Goal: Task Accomplishment & Management: Use online tool/utility

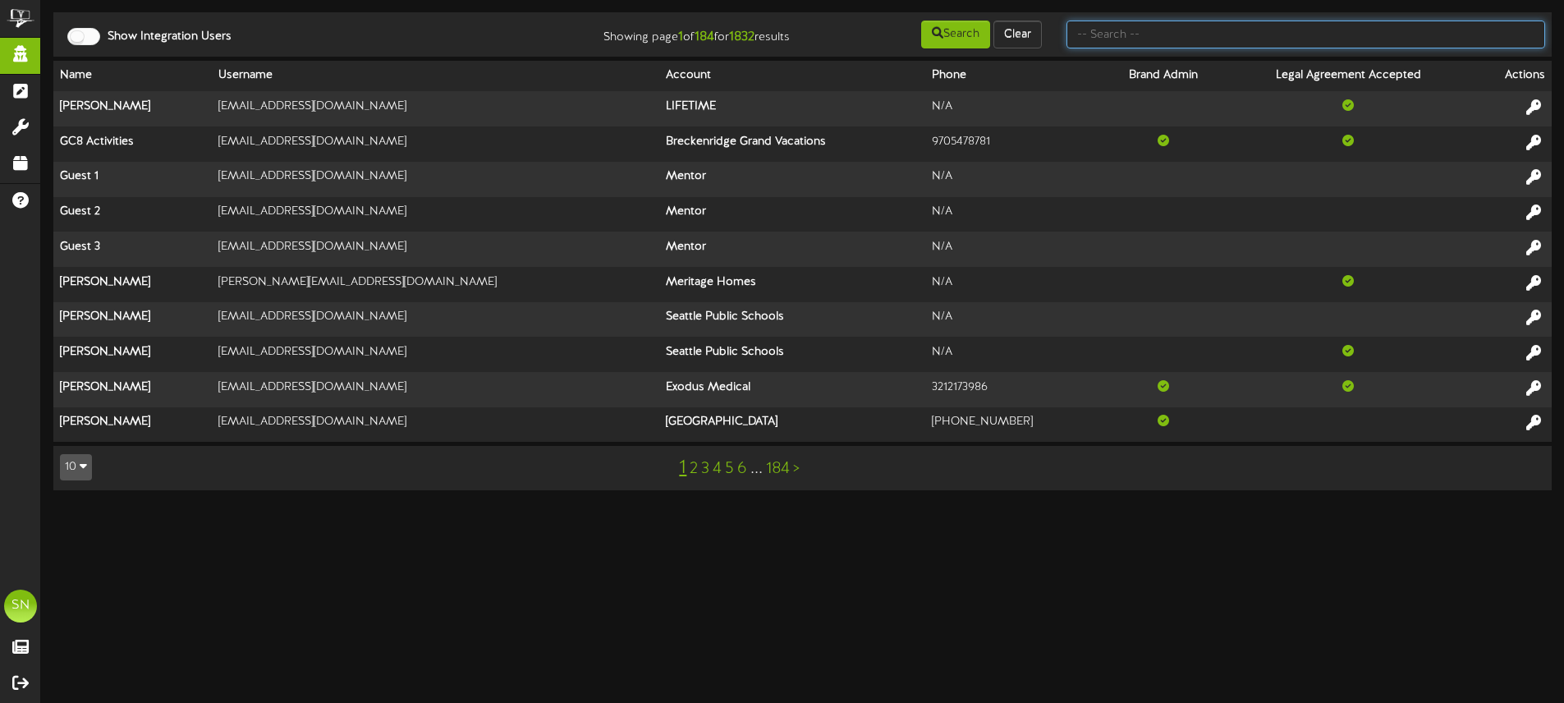
click at [1183, 39] on input "text" at bounding box center [1305, 35] width 479 height 28
type input "es solar"
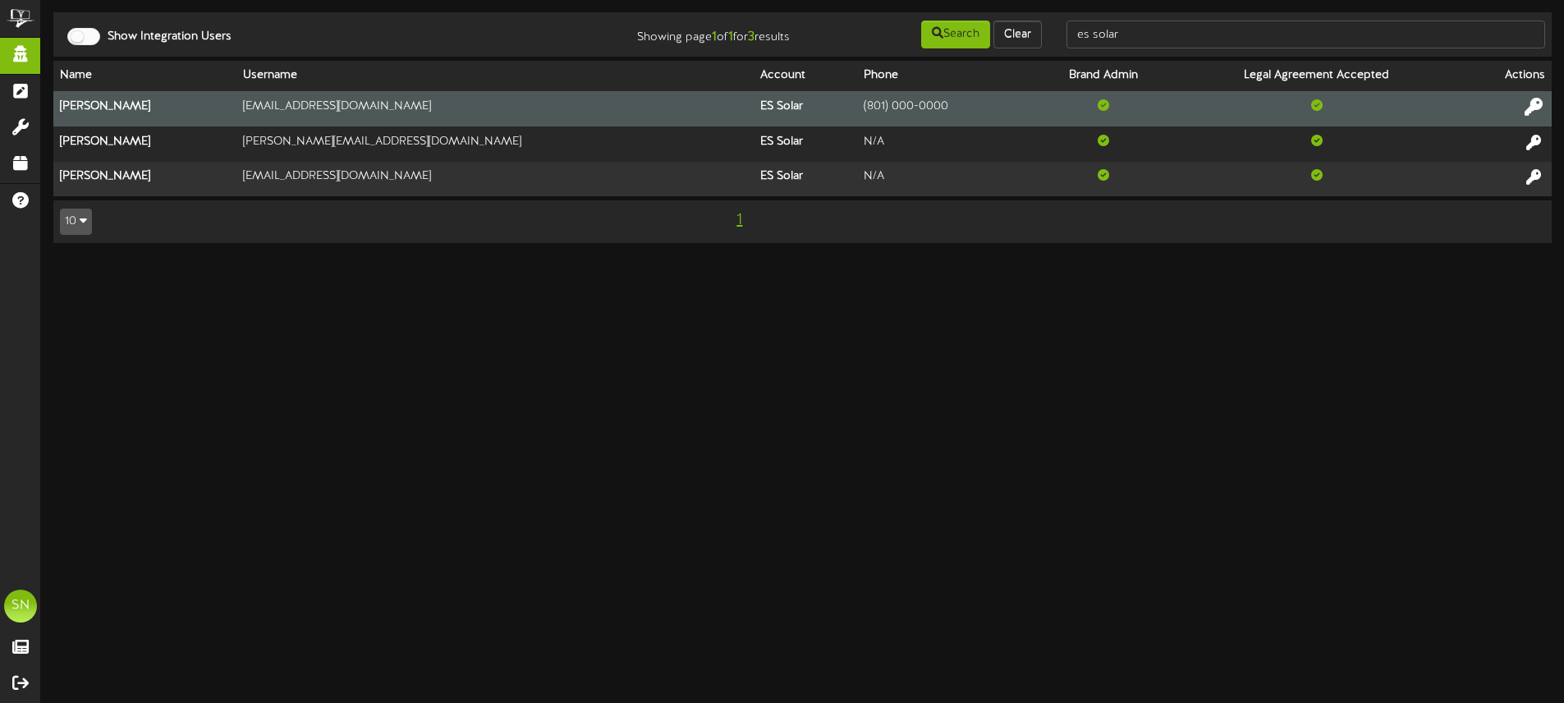
click at [1538, 107] on icon at bounding box center [1533, 107] width 18 height 18
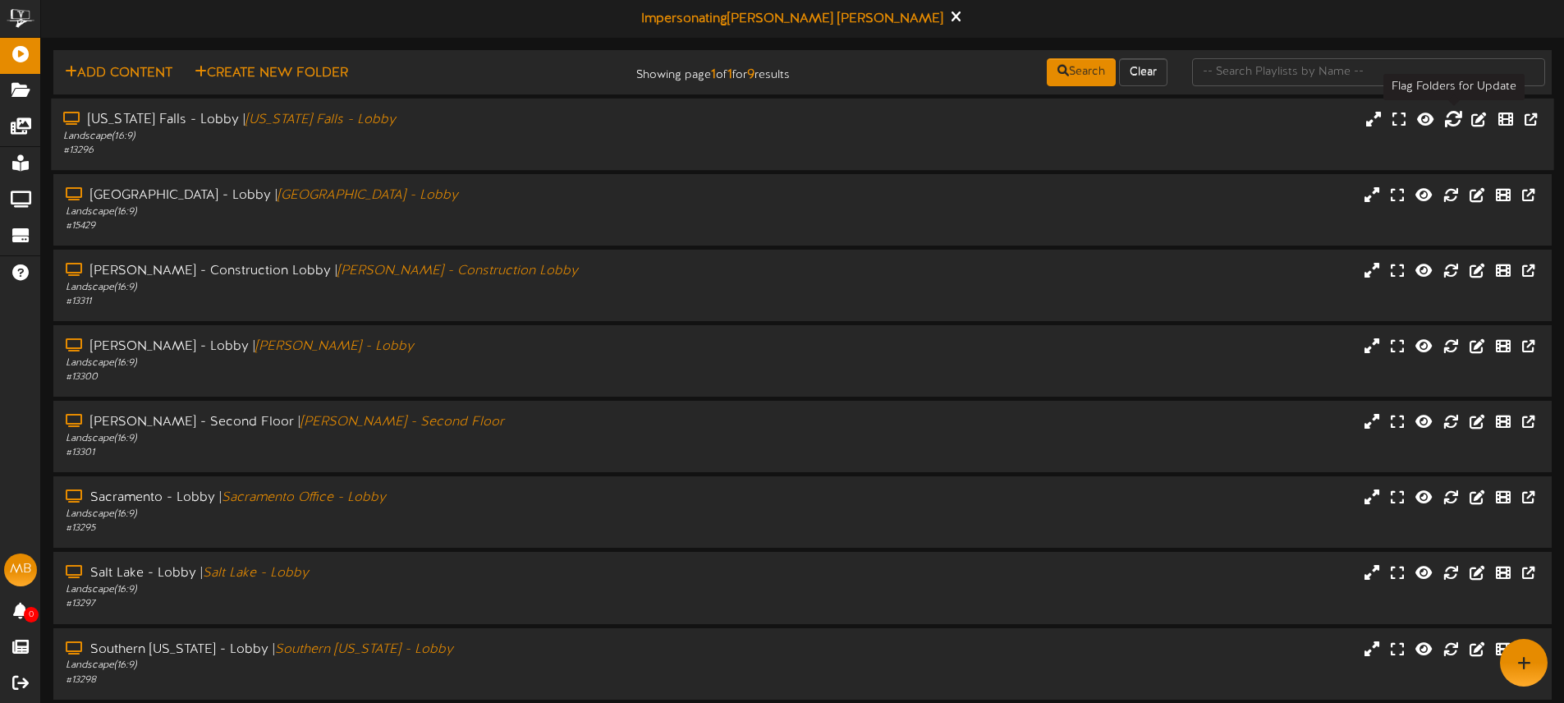
click at [1448, 119] on icon at bounding box center [1453, 118] width 18 height 18
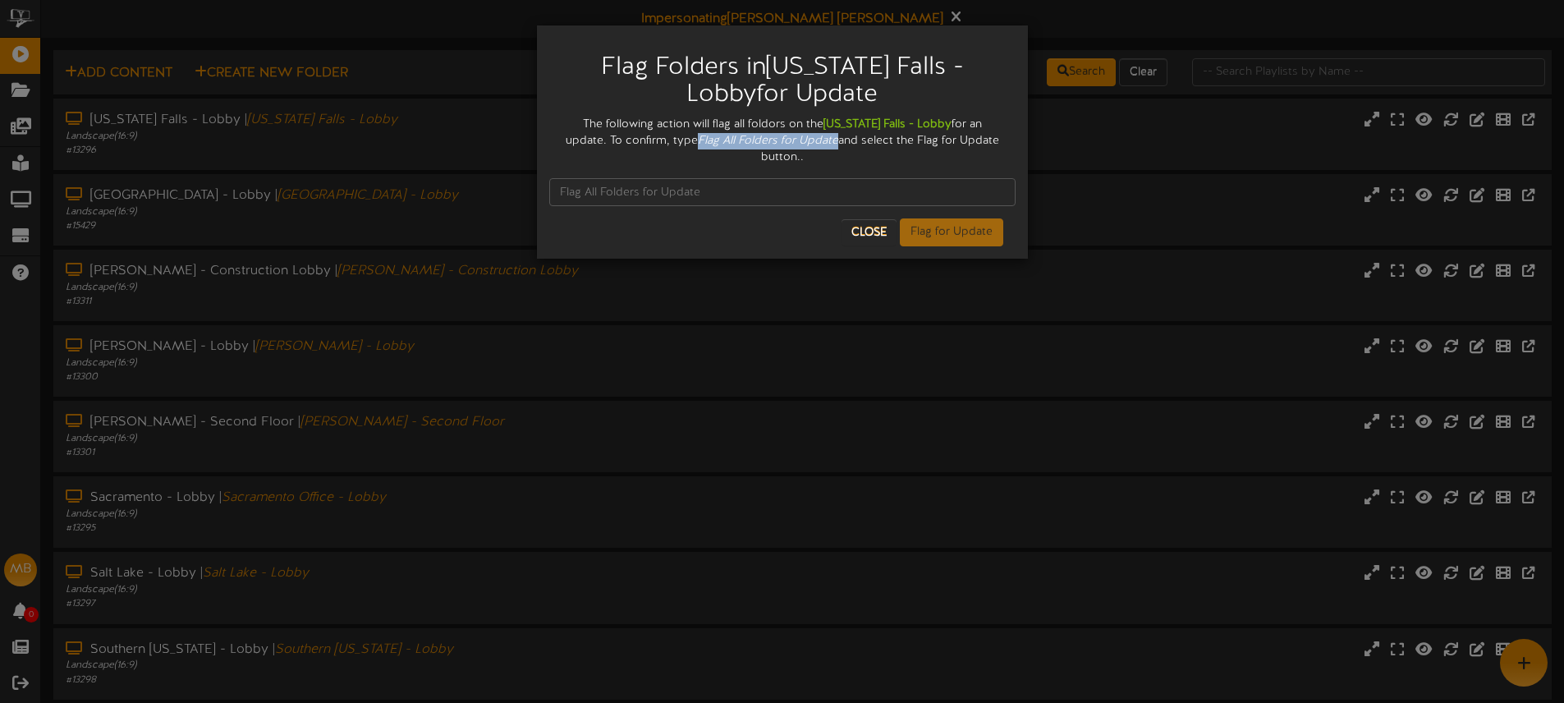
drag, startPoint x: 646, startPoint y: 137, endPoint x: 781, endPoint y: 140, distance: 135.5
click at [786, 138] on div "The following action will flag all foldors on the Idaho Falls - Lobby for an up…" at bounding box center [782, 141] width 466 height 49
copy icon "Flag All Folders for Update"
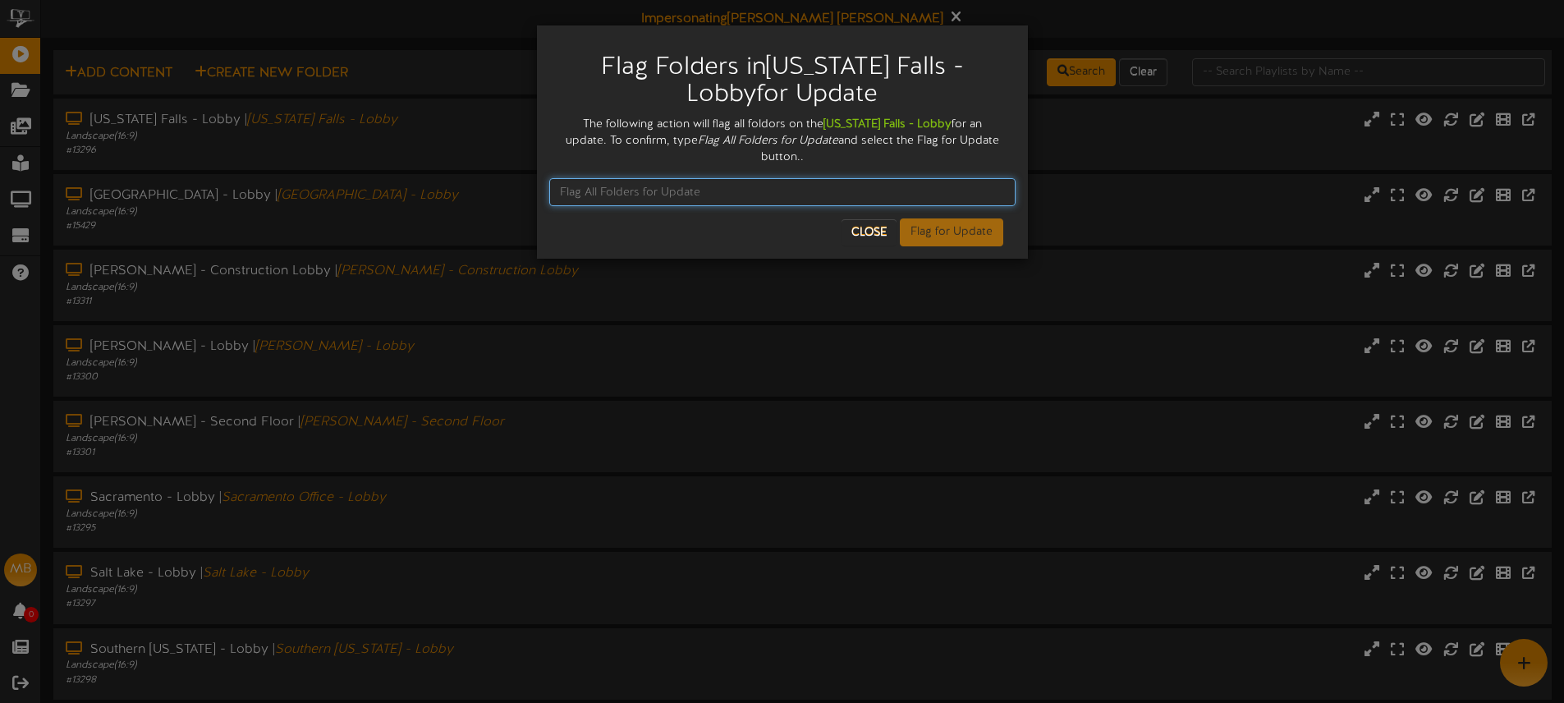
click at [688, 178] on input "text" at bounding box center [782, 192] width 466 height 28
paste input "Flag All Folders for Update"
type input "Flag All Folders for Update"
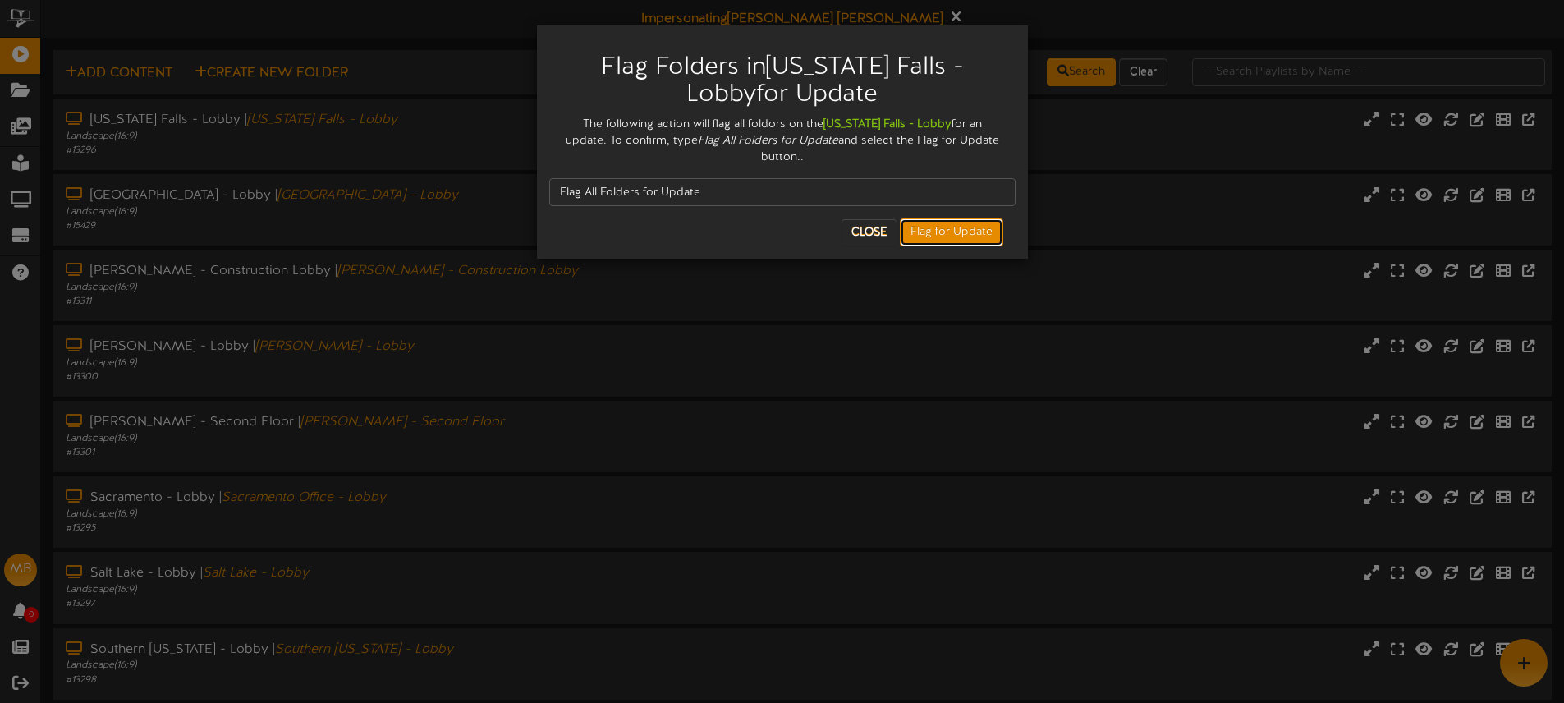
click at [923, 222] on button "Flag for Update" at bounding box center [951, 232] width 103 height 28
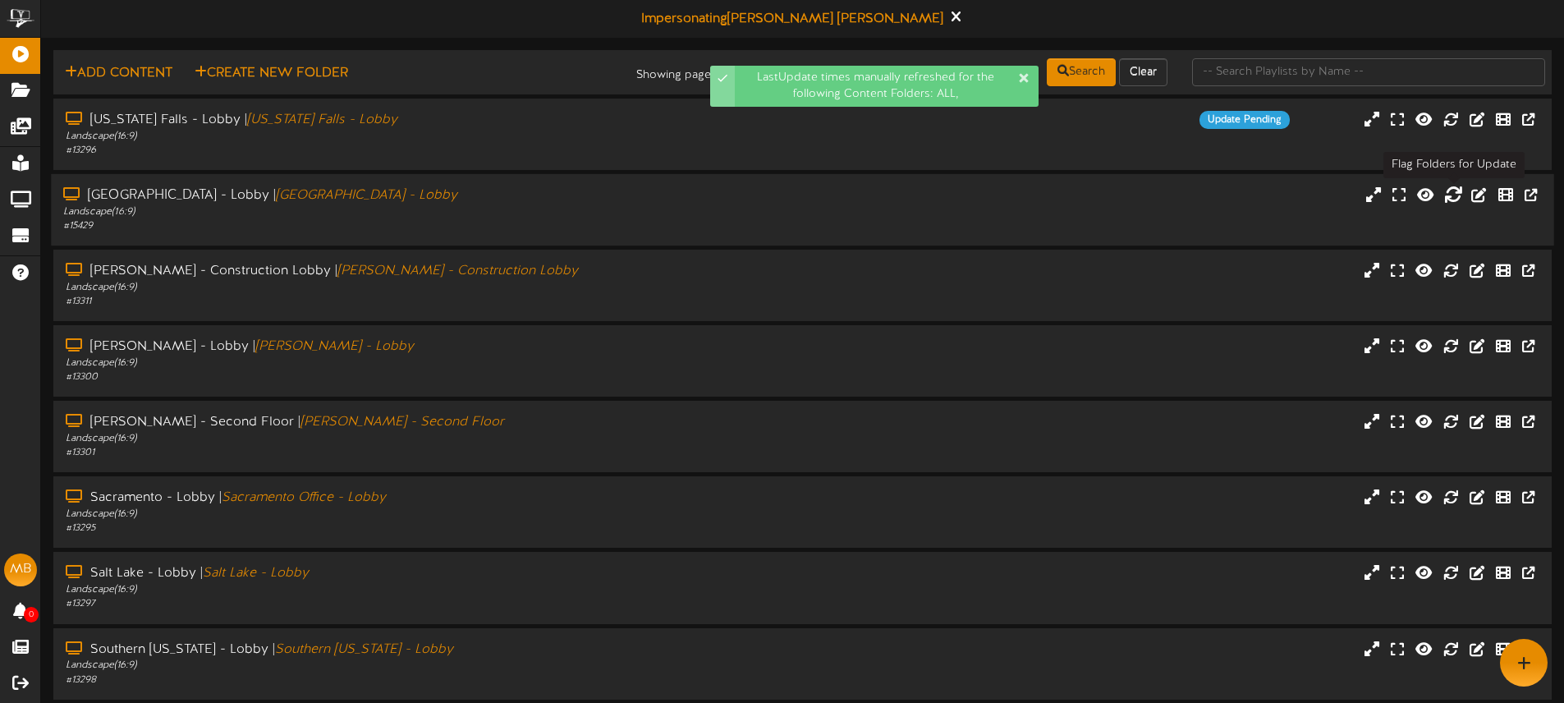
click at [1454, 195] on icon at bounding box center [1453, 194] width 18 height 18
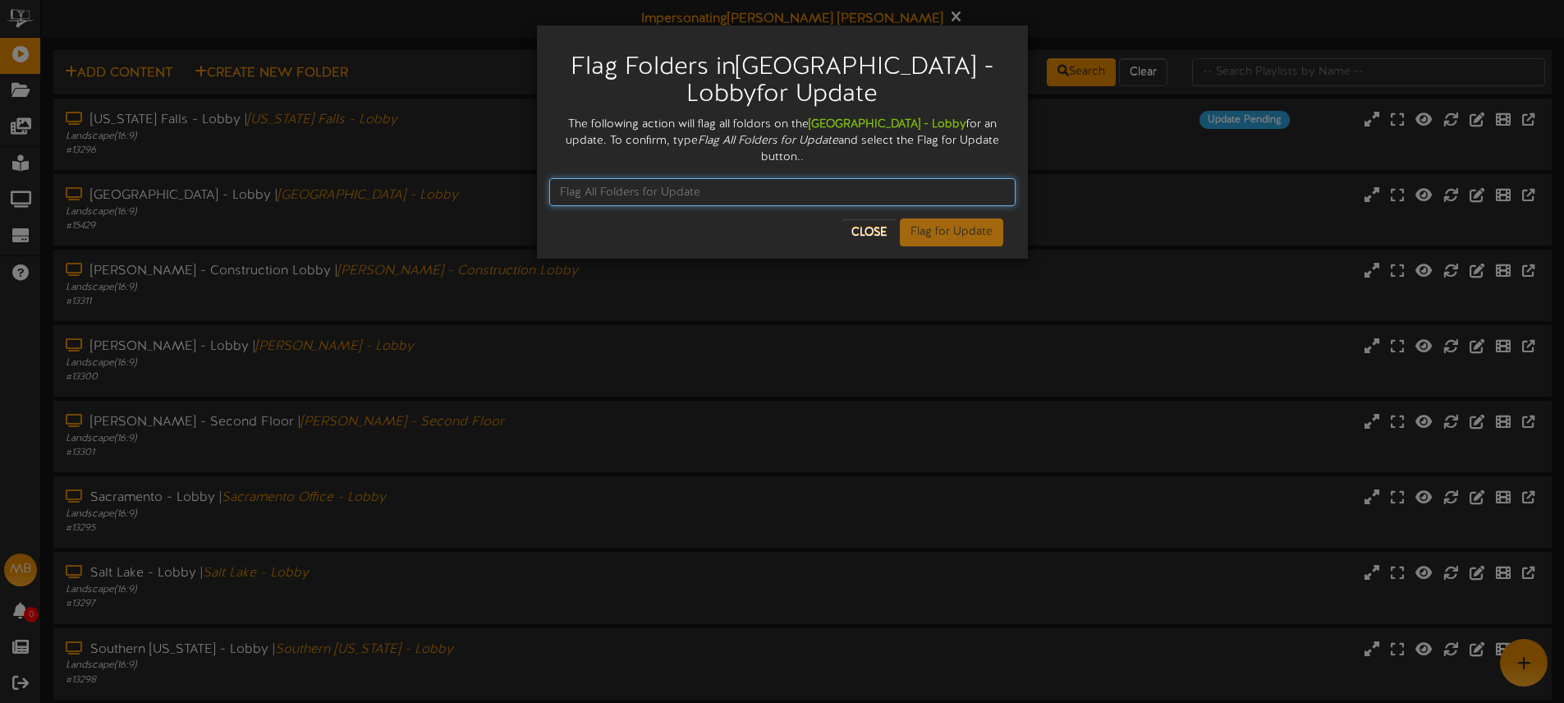
paste input "Flag All Folders for Update"
type input "Flag All Folders for Update"
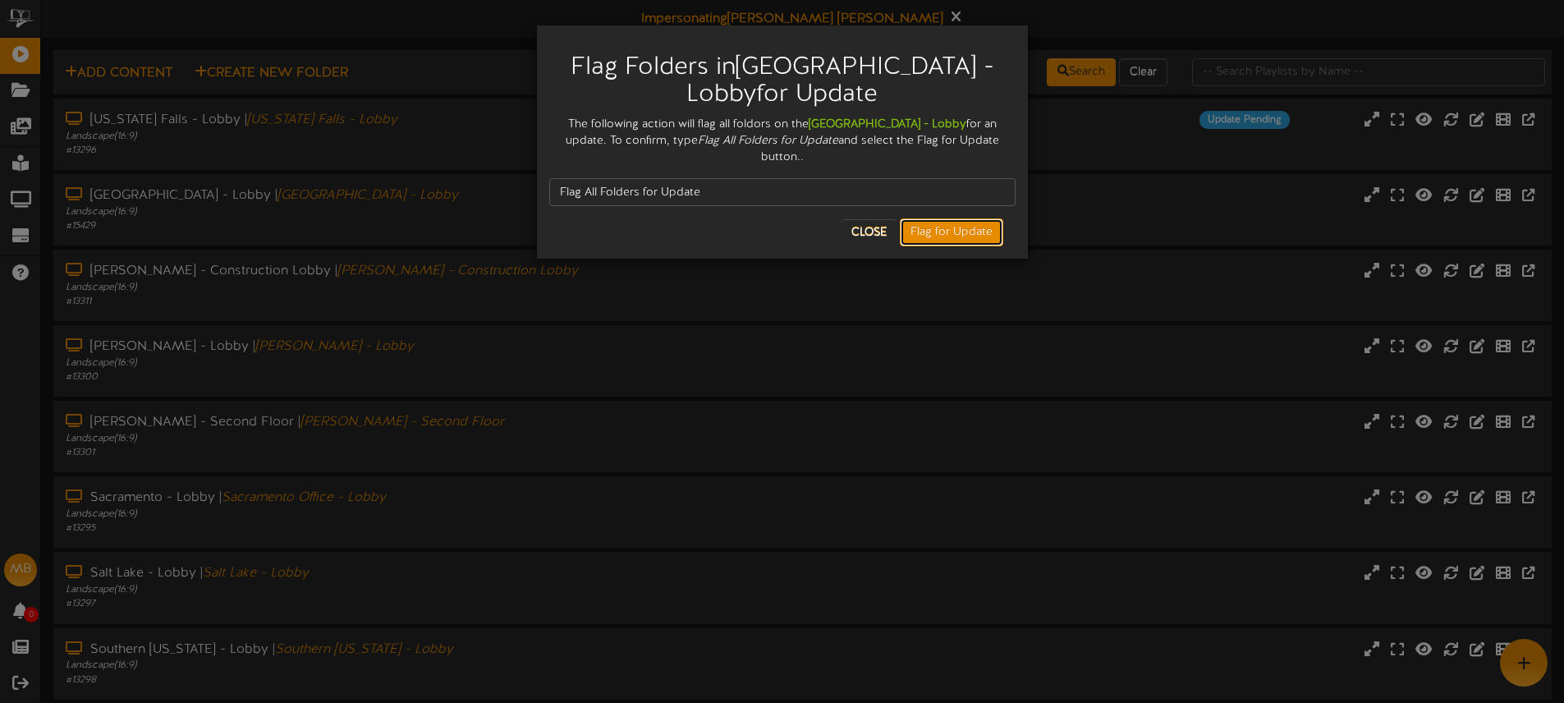
click at [950, 220] on button "Flag for Update" at bounding box center [951, 232] width 103 height 28
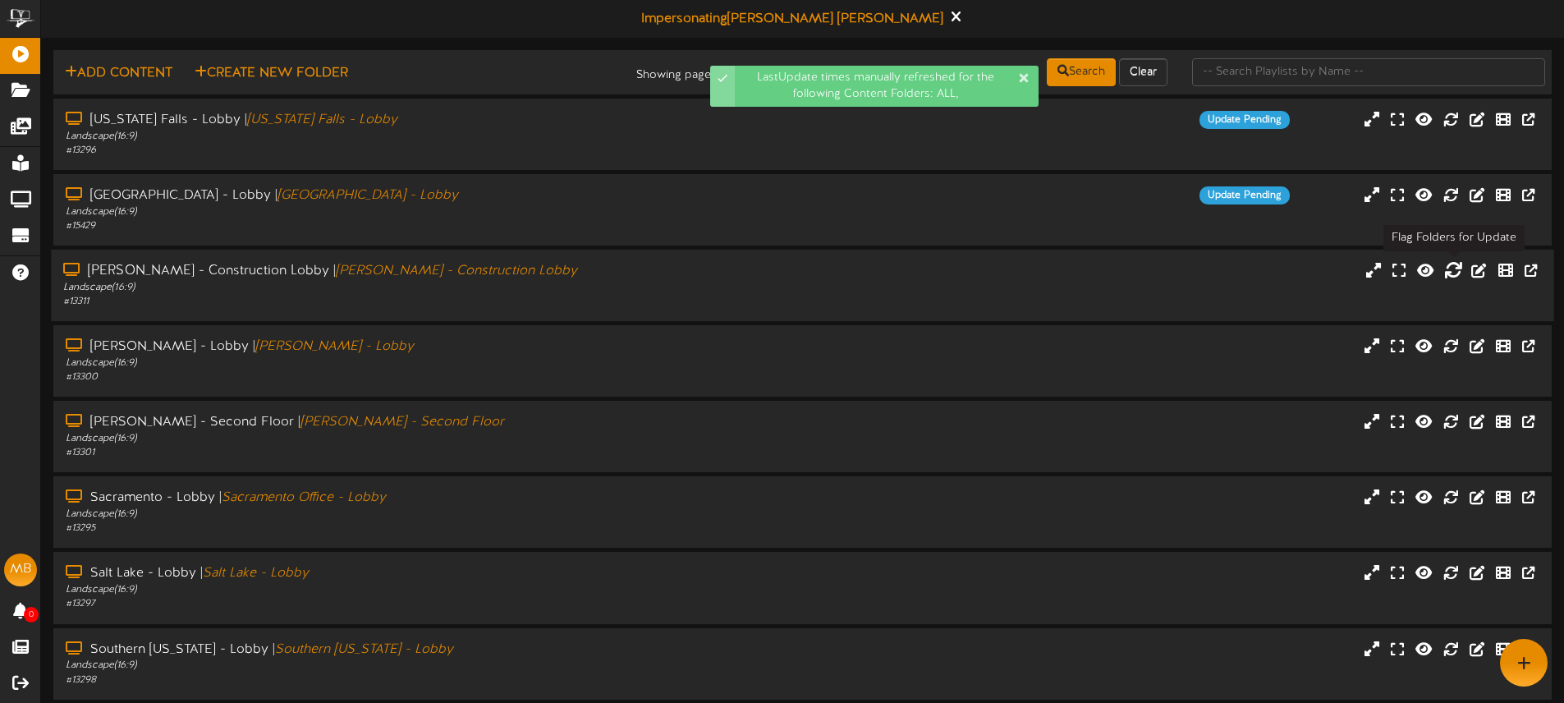
click at [1449, 270] on icon at bounding box center [1453, 269] width 18 height 18
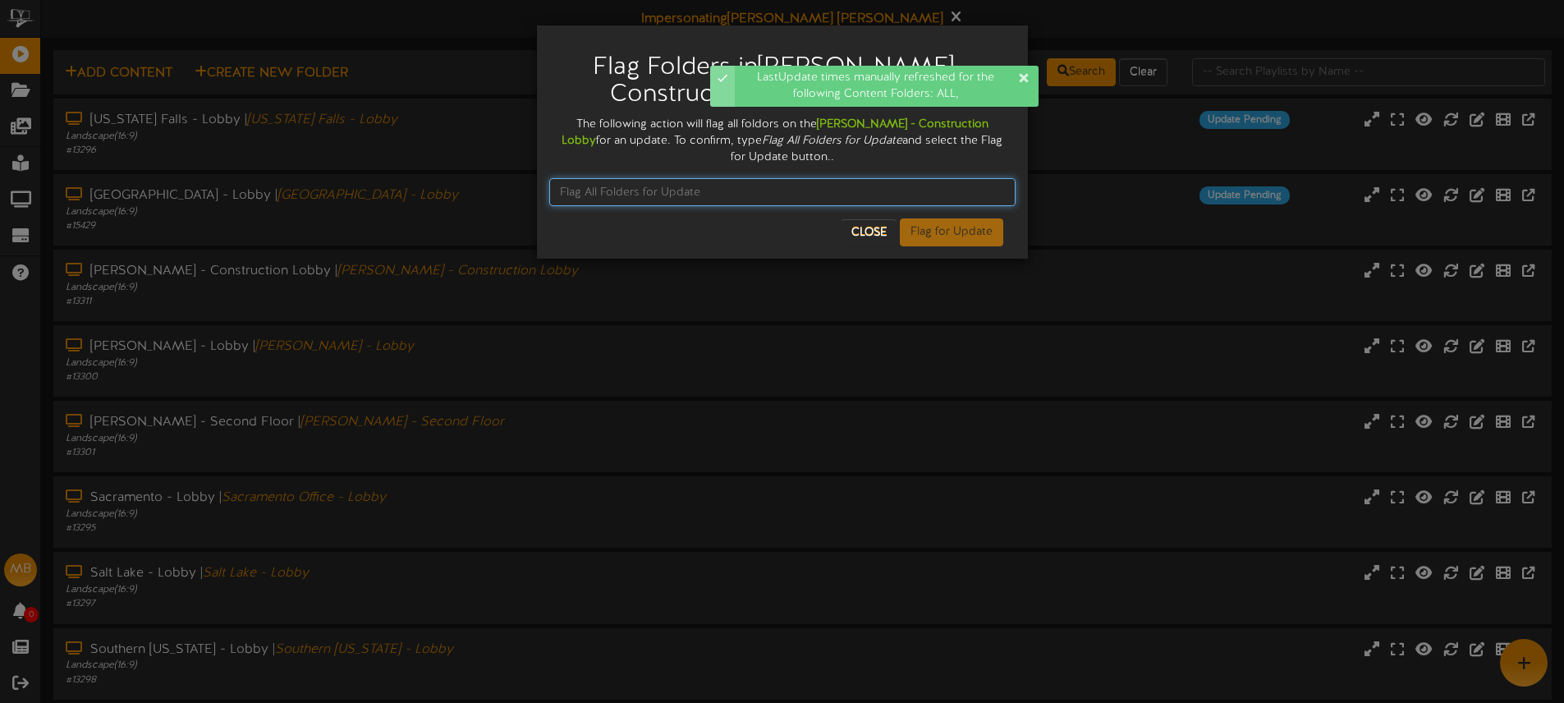
click at [661, 192] on input "text" at bounding box center [782, 192] width 466 height 28
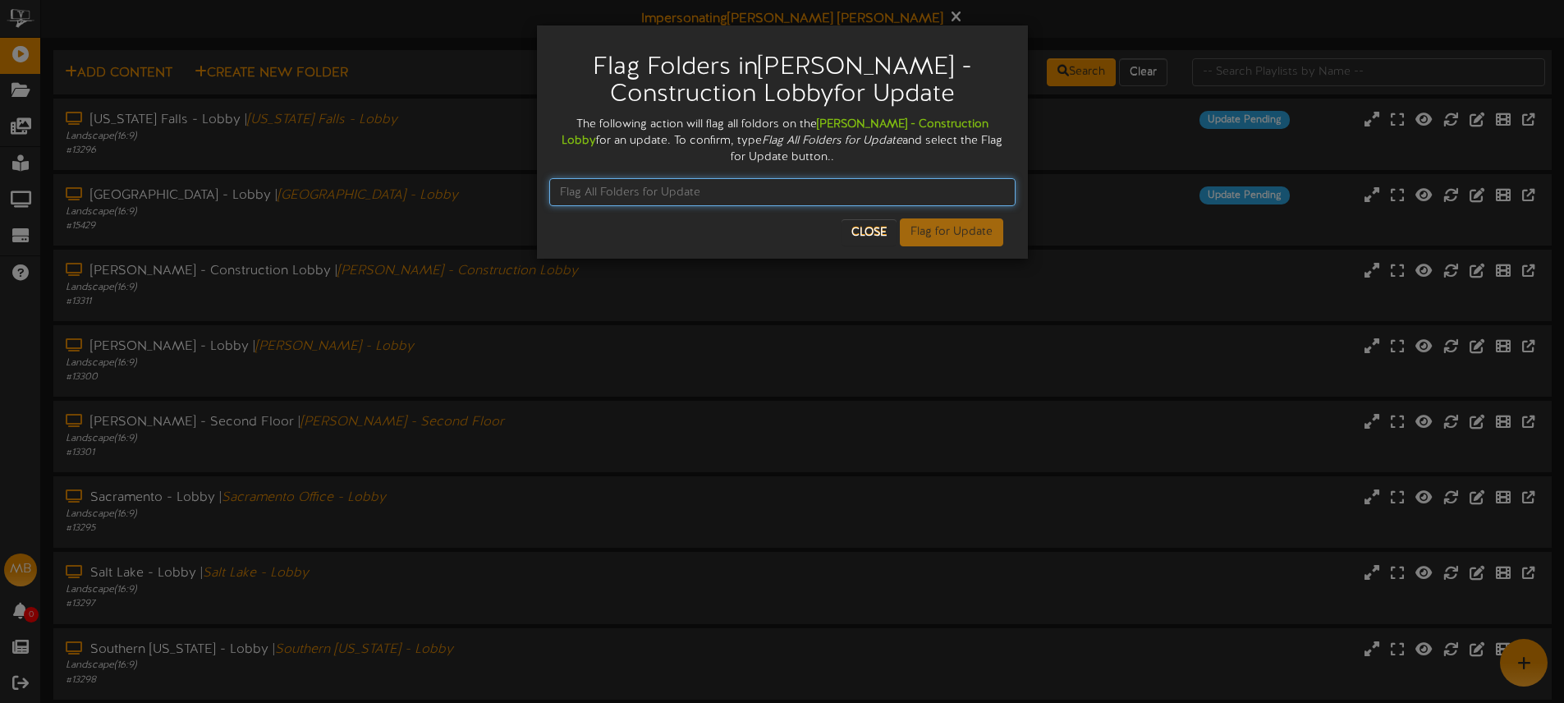
paste input "Flag All Folders for Update"
type input "Flag All Folders for Update"
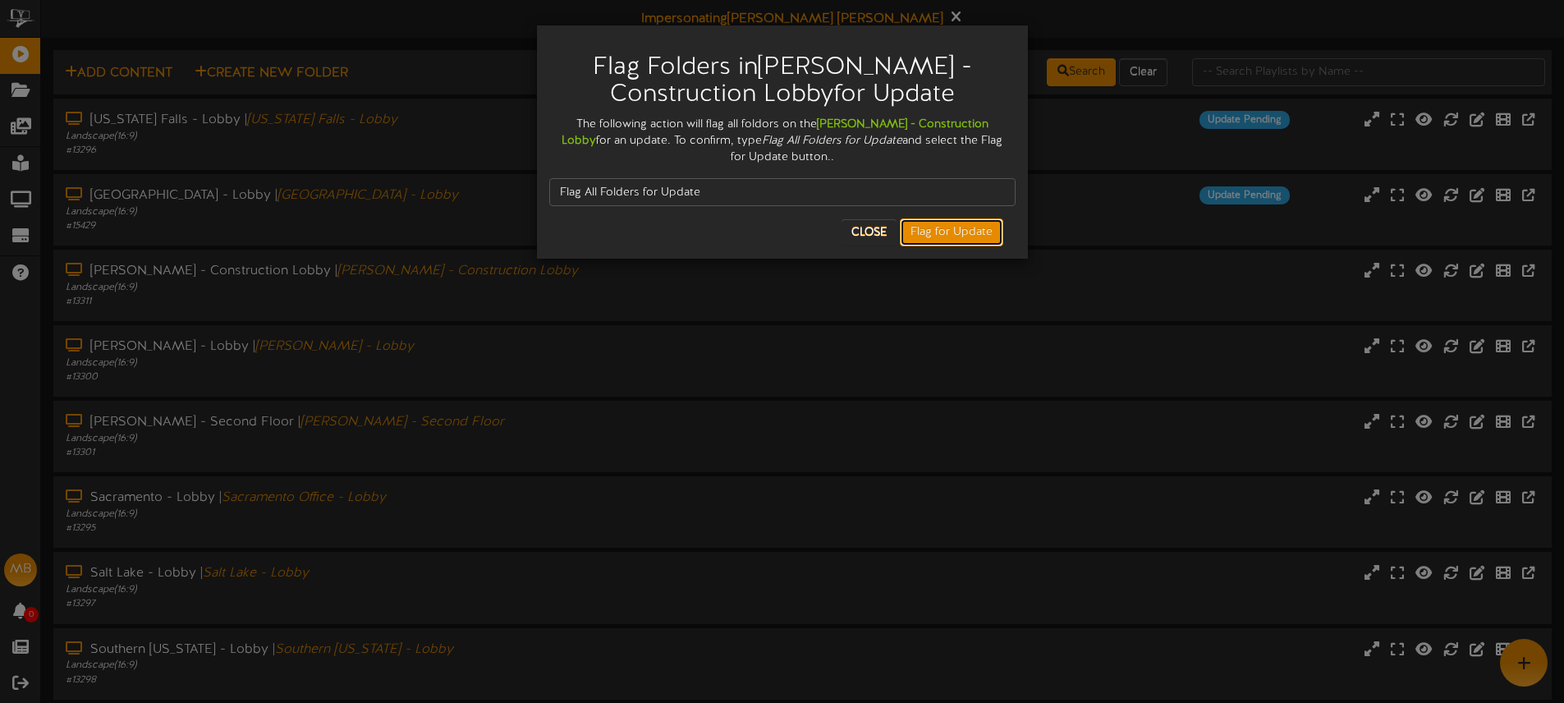
click at [957, 230] on button "Flag for Update" at bounding box center [951, 232] width 103 height 28
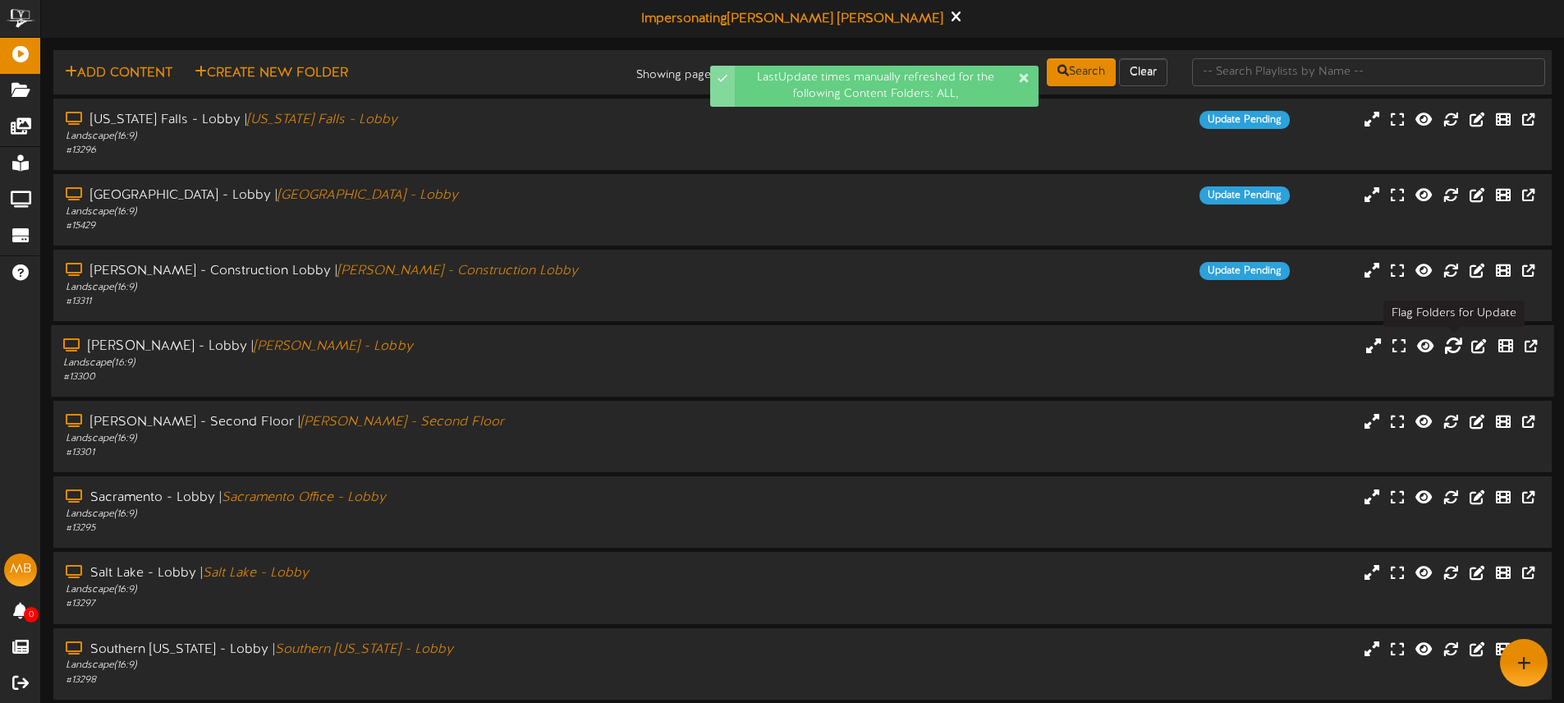
click at [1456, 342] on icon at bounding box center [1453, 346] width 18 height 18
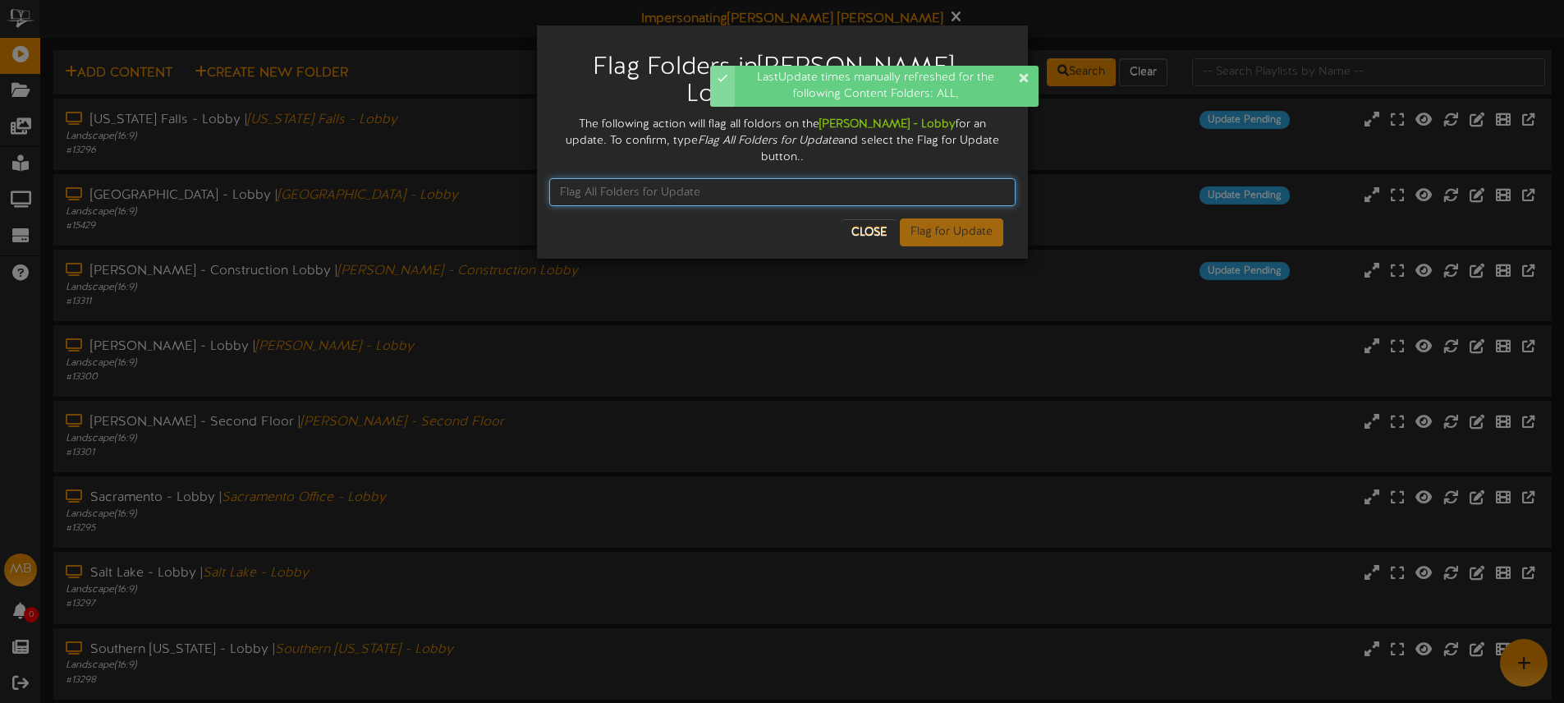
click at [644, 178] on input "text" at bounding box center [782, 192] width 466 height 28
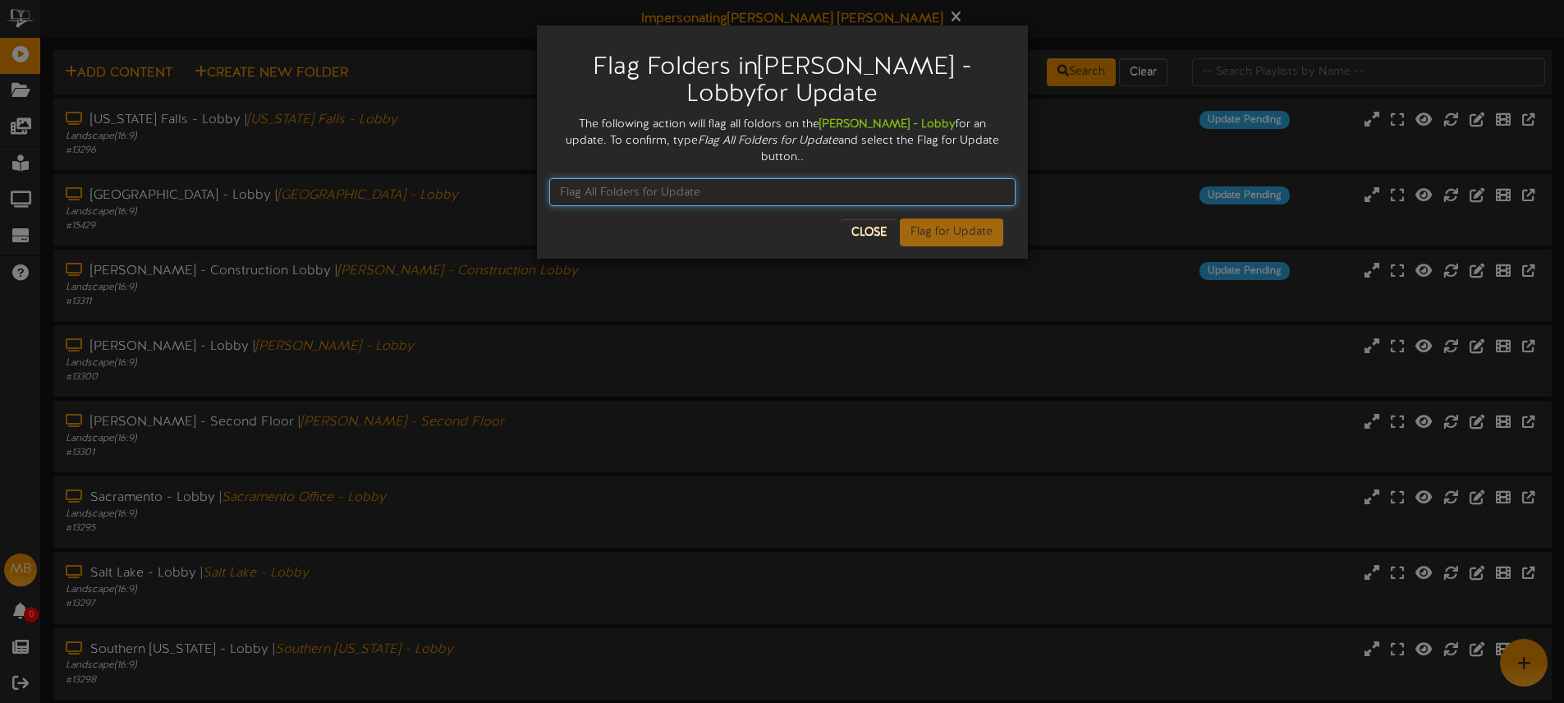
paste input "Flag All Folders for Update"
type input "Flag All Folders for Update"
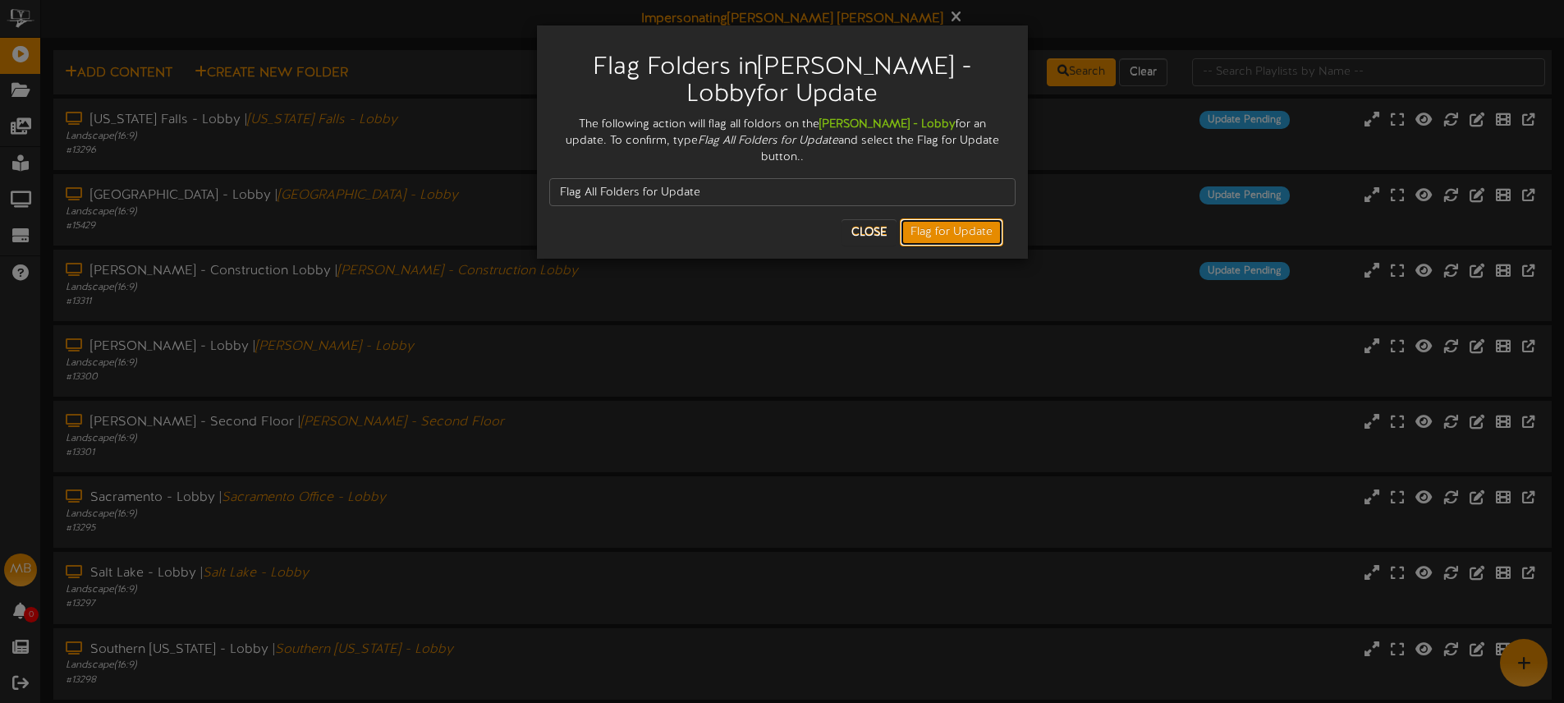
click at [968, 218] on button "Flag for Update" at bounding box center [951, 232] width 103 height 28
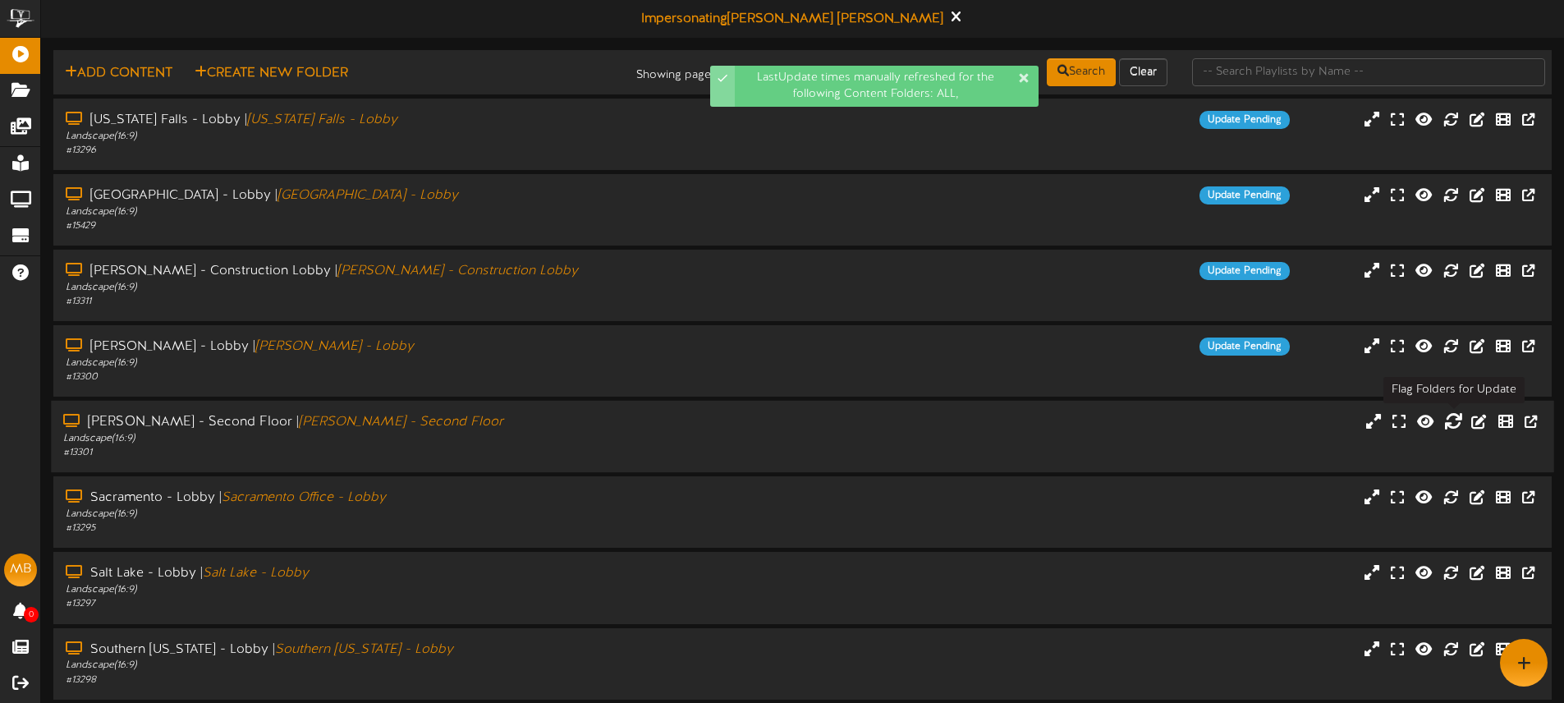
click at [1450, 424] on icon at bounding box center [1453, 421] width 18 height 18
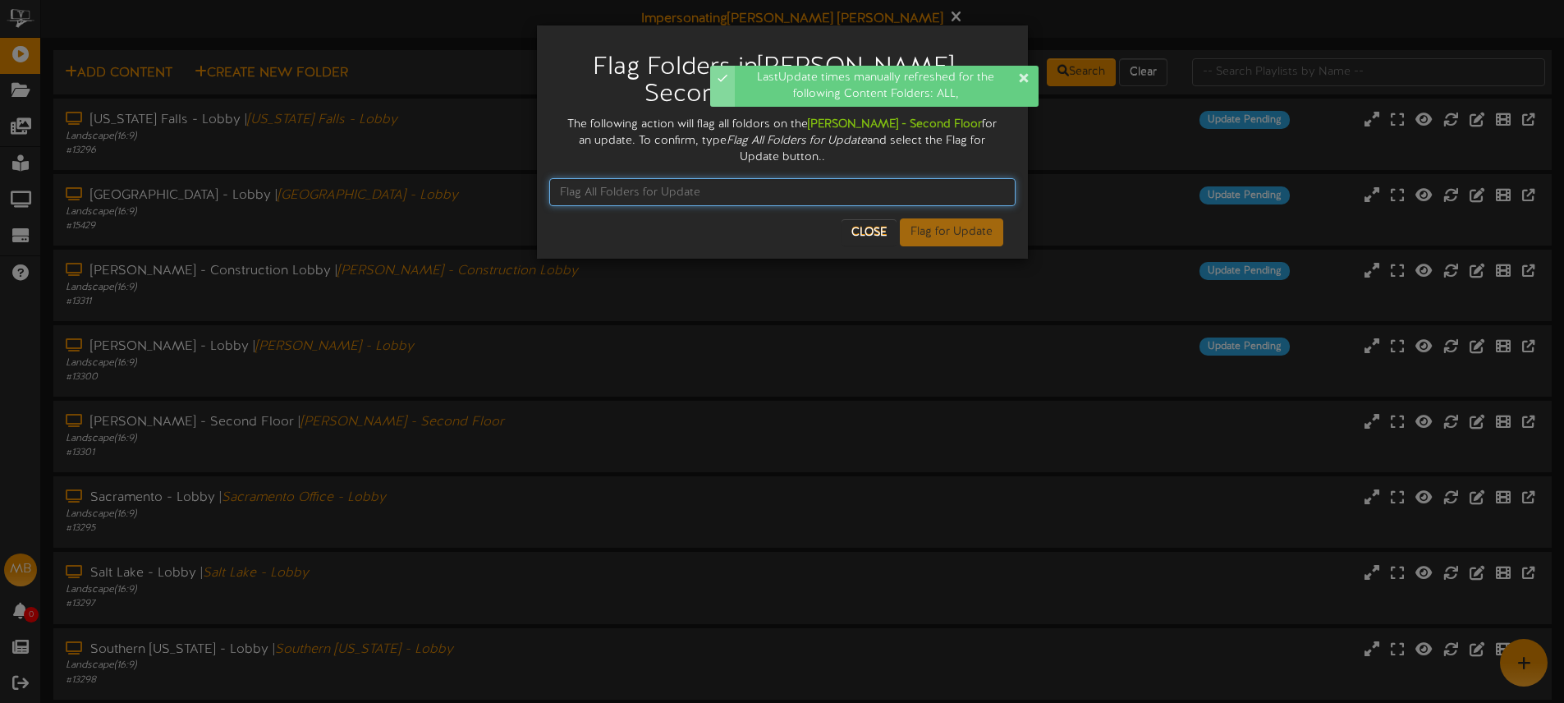
click at [651, 178] on input "text" at bounding box center [782, 192] width 466 height 28
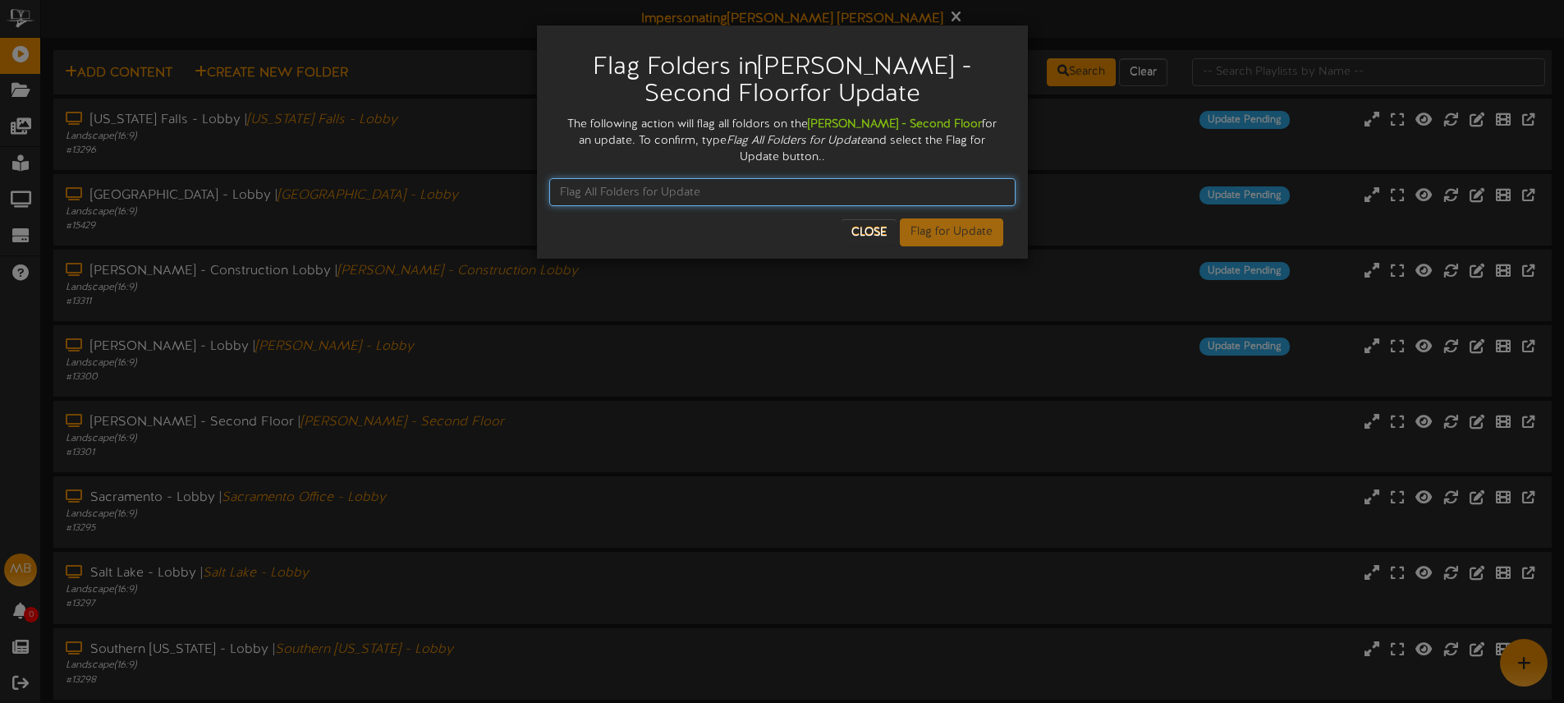
paste input "Flag All Folders for Update"
type input "Flag All Folders for Update"
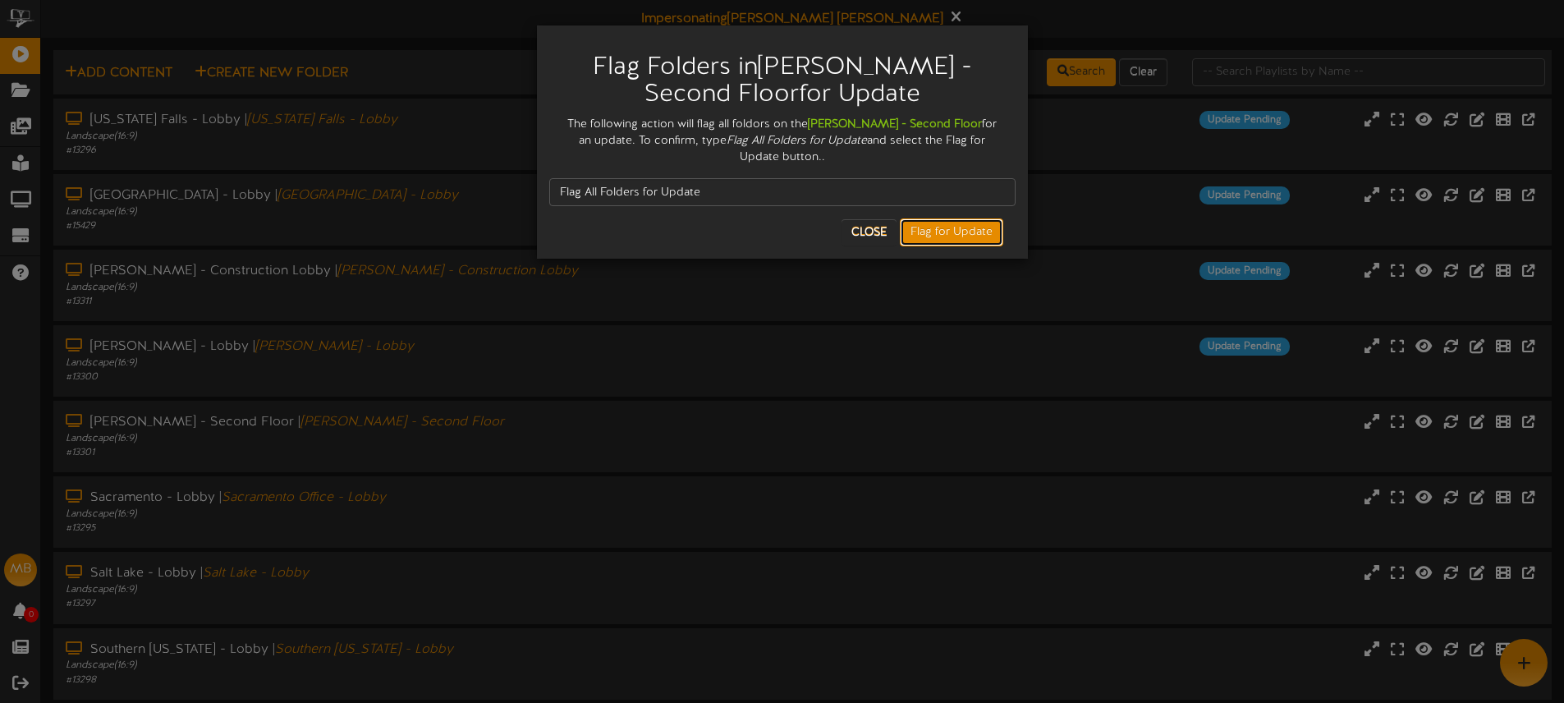
click at [945, 218] on button "Flag for Update" at bounding box center [951, 232] width 103 height 28
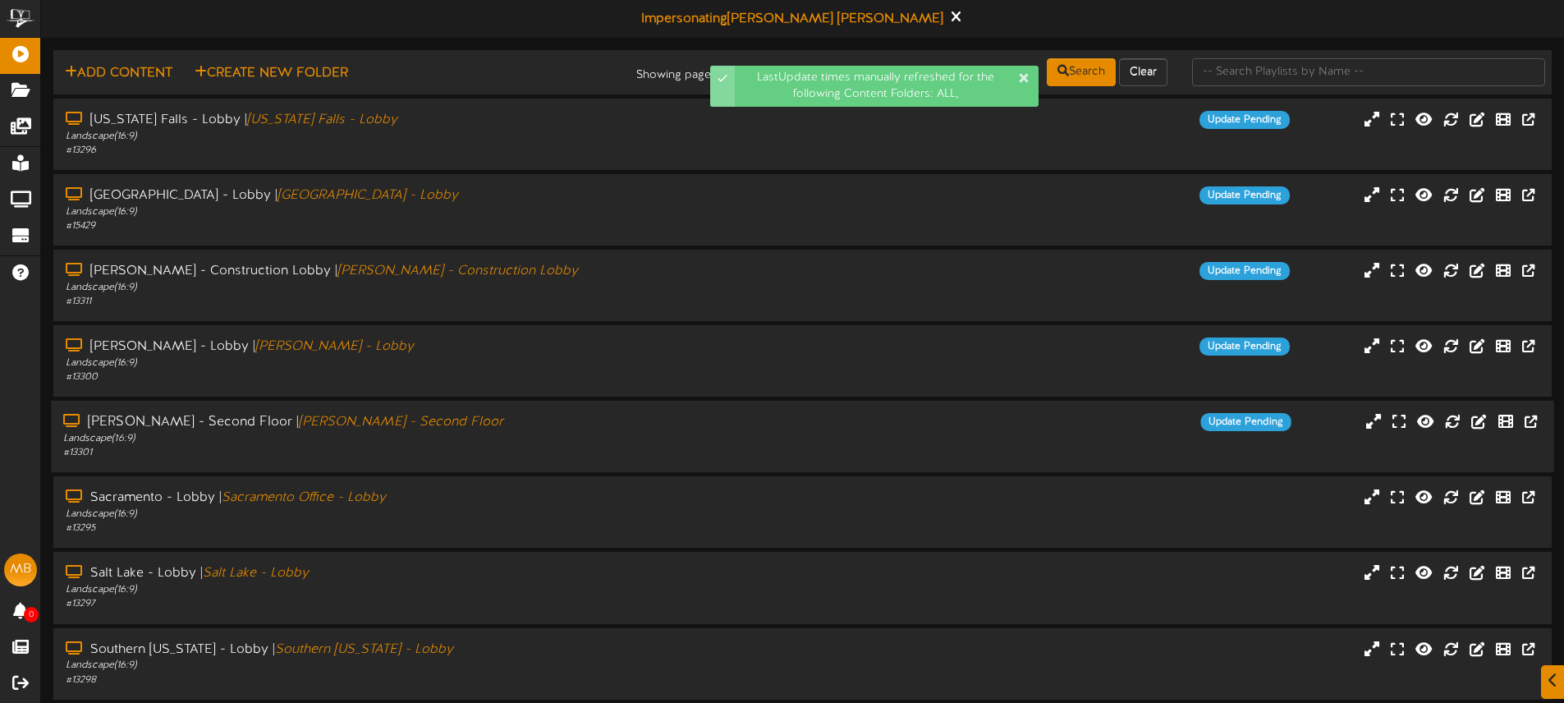
scroll to position [3, 0]
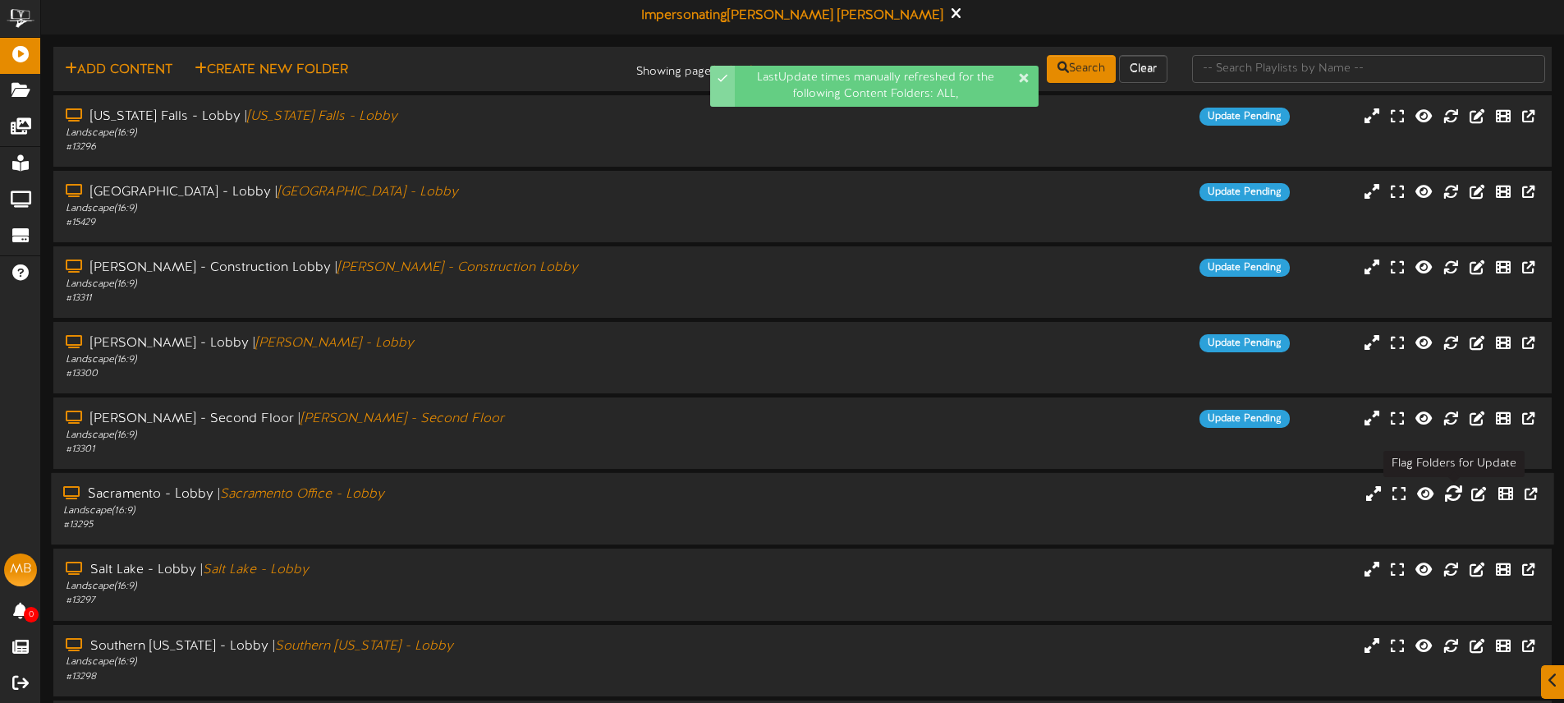
click at [1453, 492] on icon at bounding box center [1453, 493] width 18 height 18
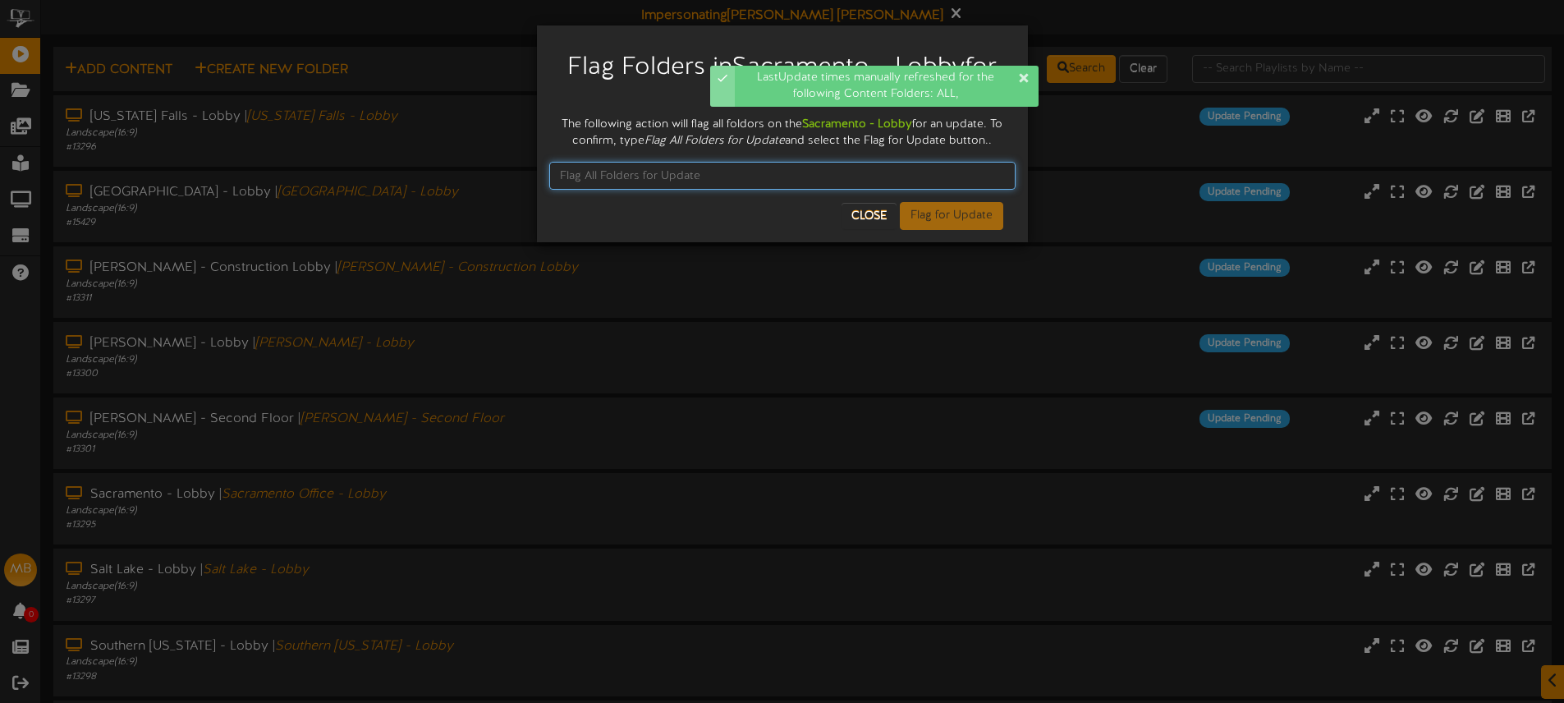
click at [634, 177] on input "text" at bounding box center [782, 176] width 466 height 28
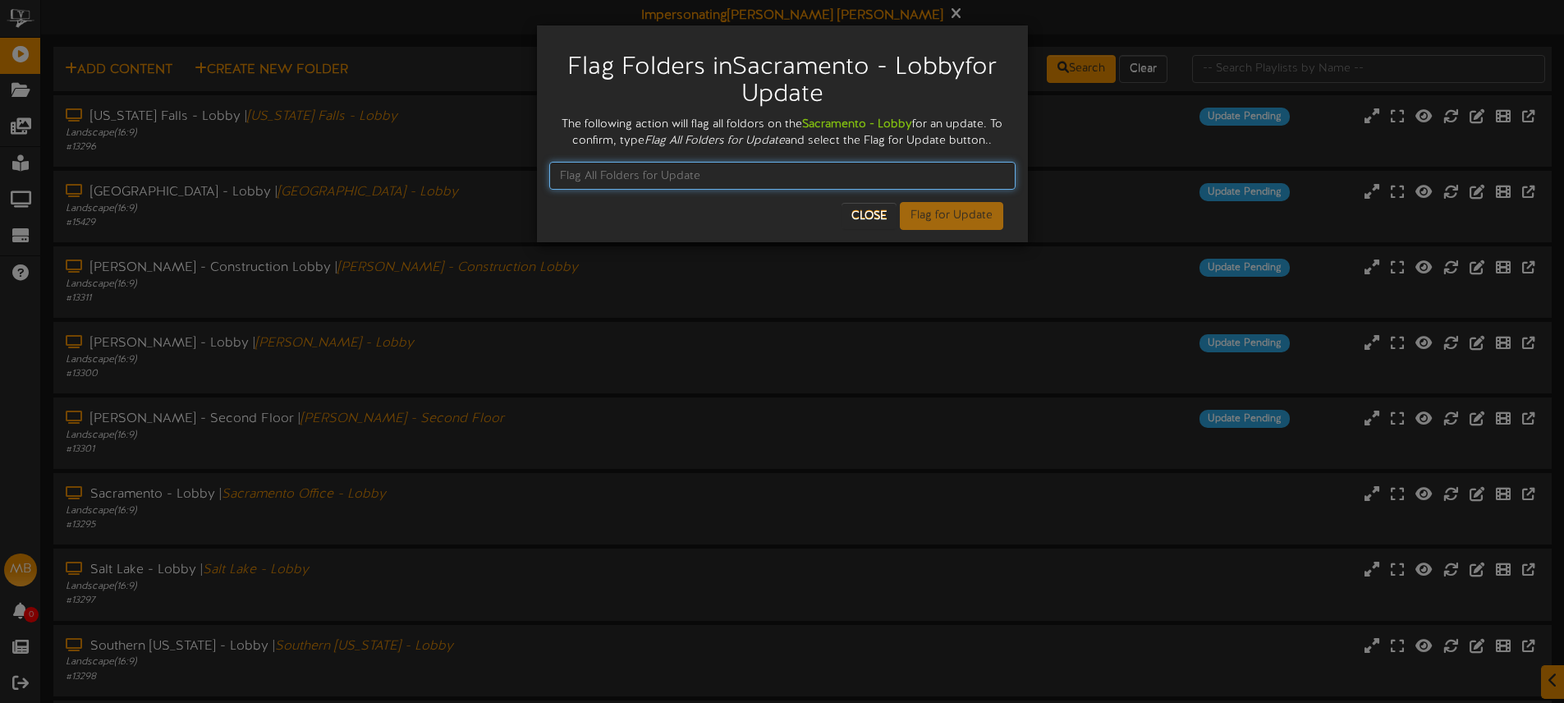
paste input "Flag All Folders for Update"
type input "Flag All Folders for Update"
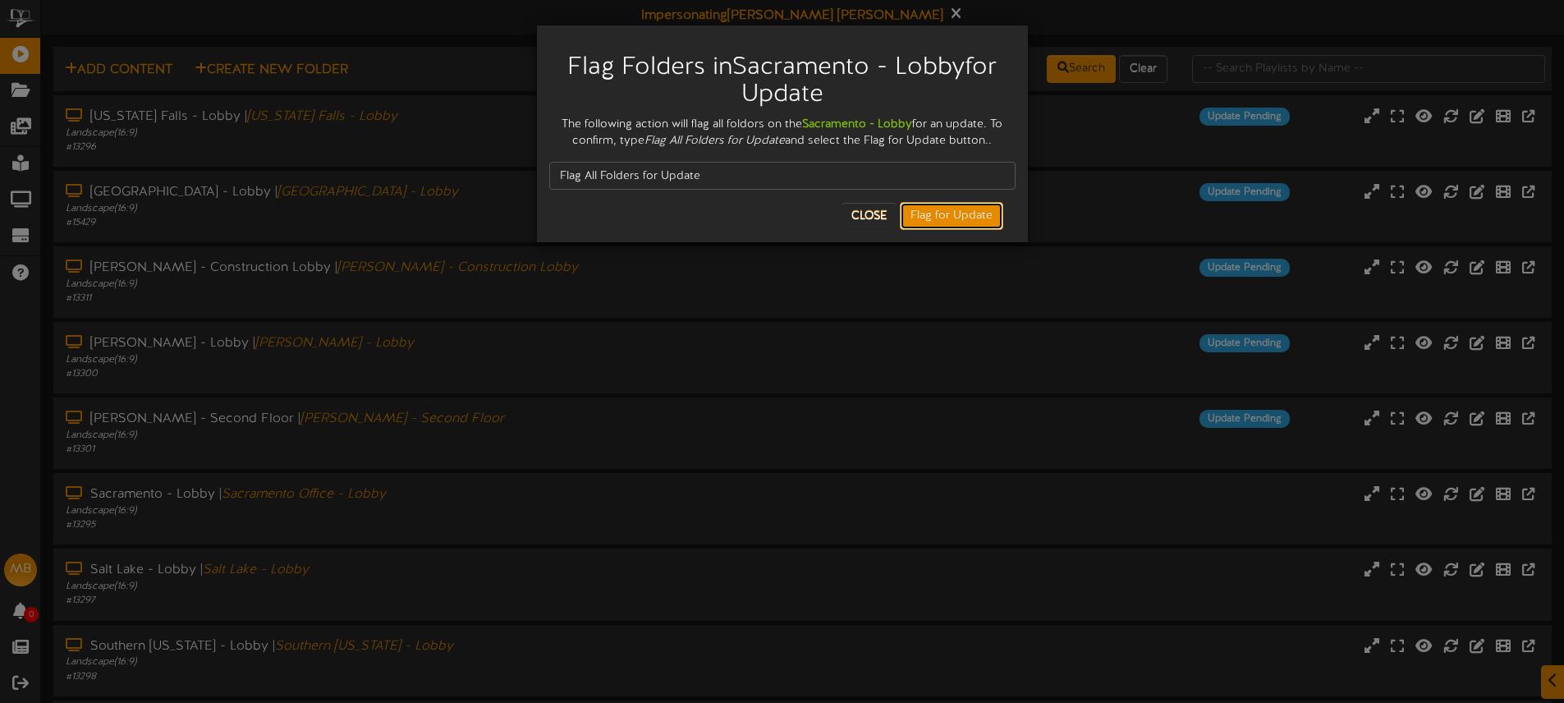
click at [949, 217] on button "Flag for Update" at bounding box center [951, 216] width 103 height 28
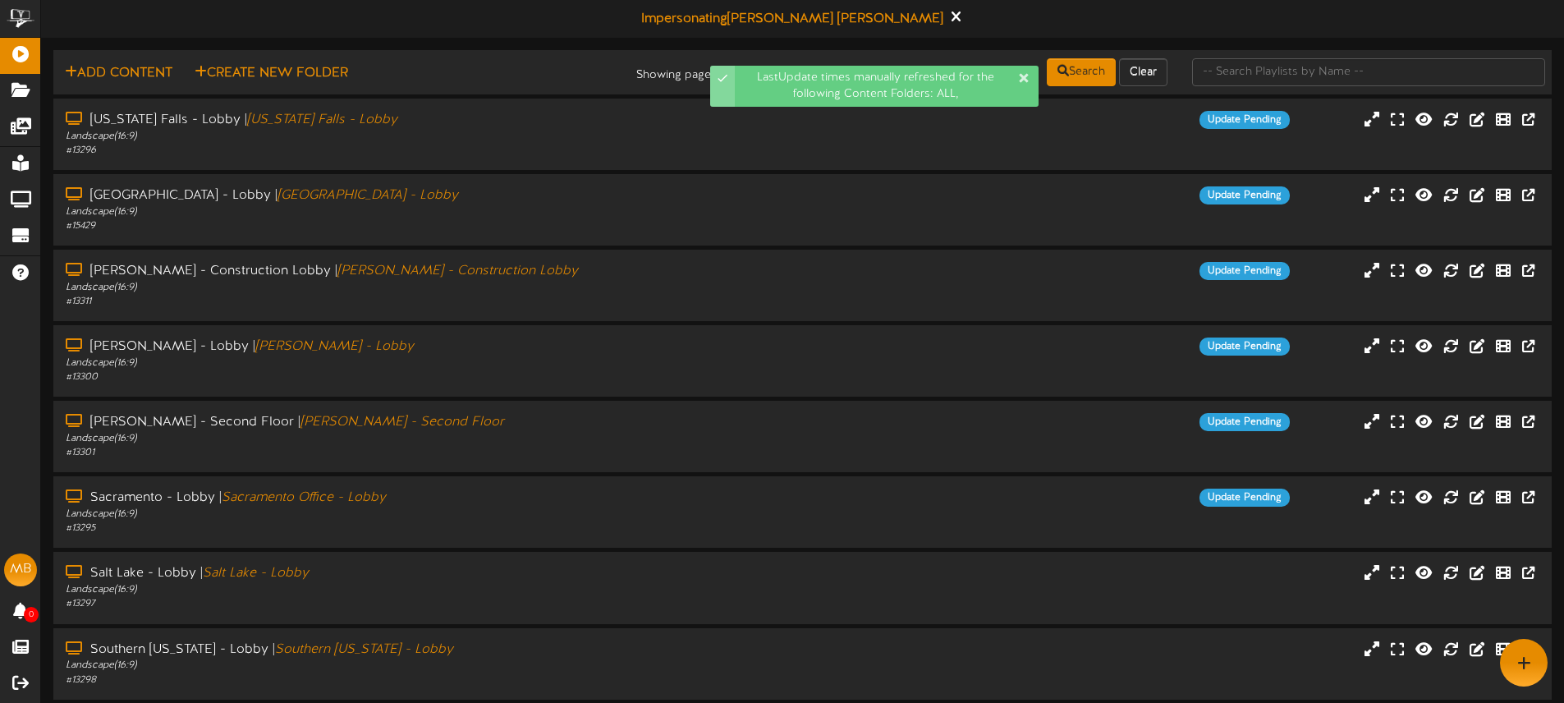
scroll to position [7, 0]
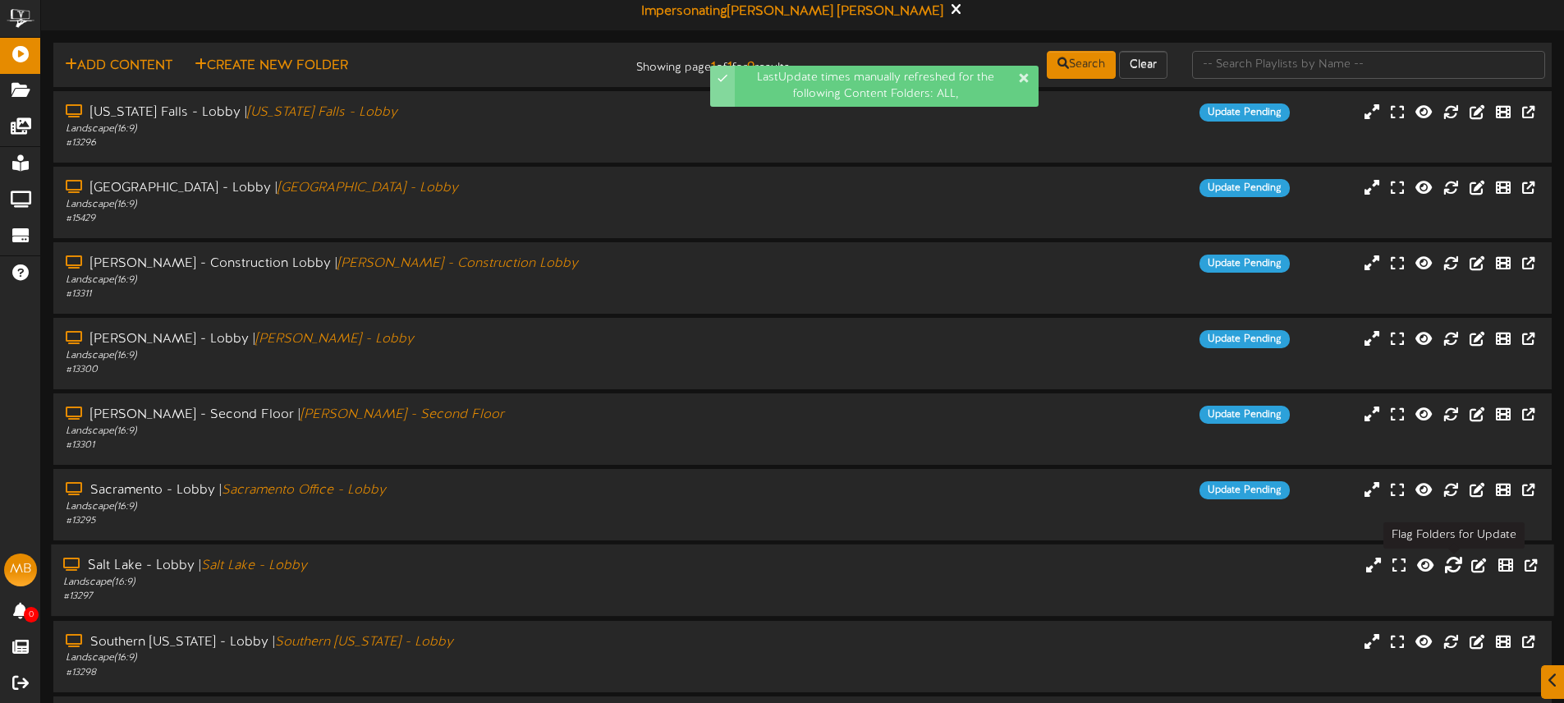
click at [1451, 566] on icon at bounding box center [1453, 565] width 18 height 18
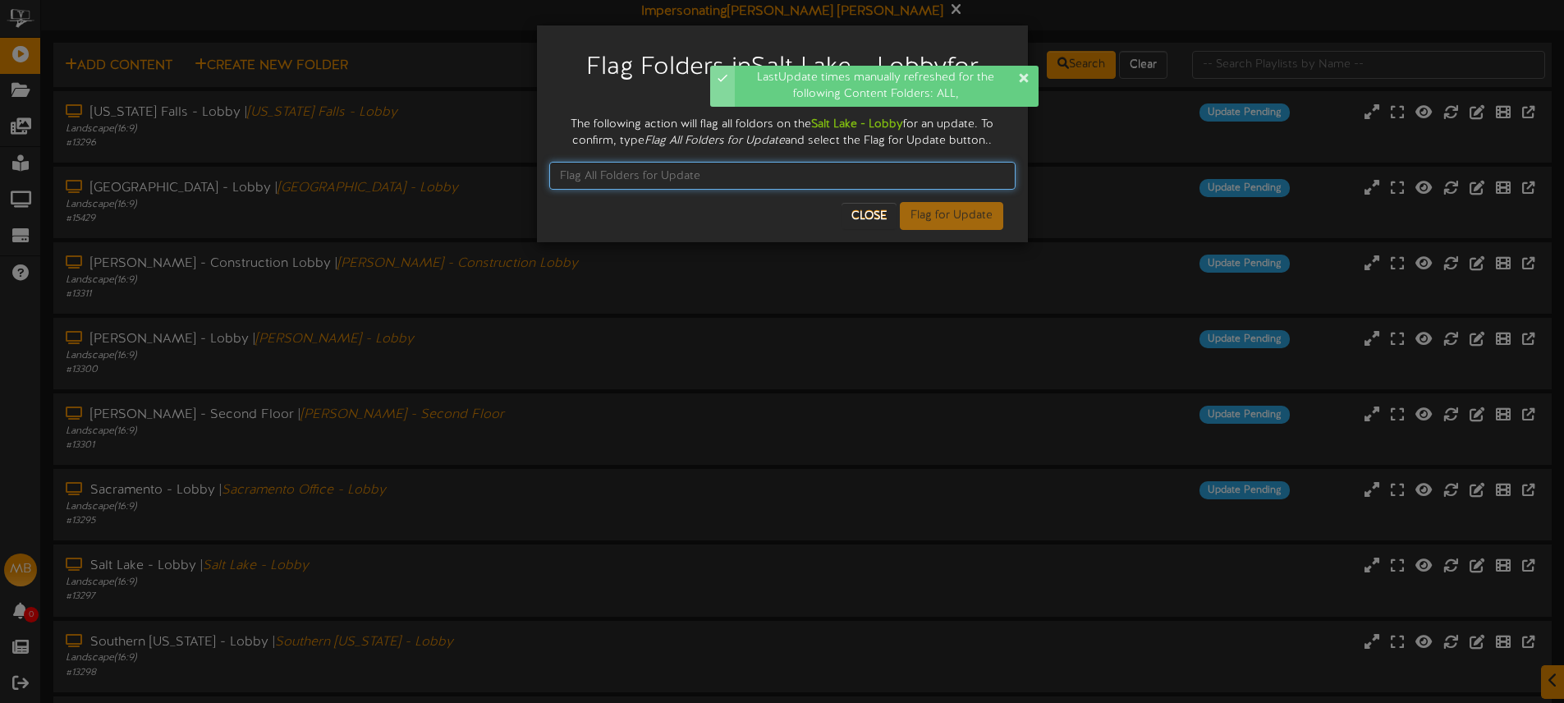
click at [644, 174] on input "text" at bounding box center [782, 176] width 466 height 28
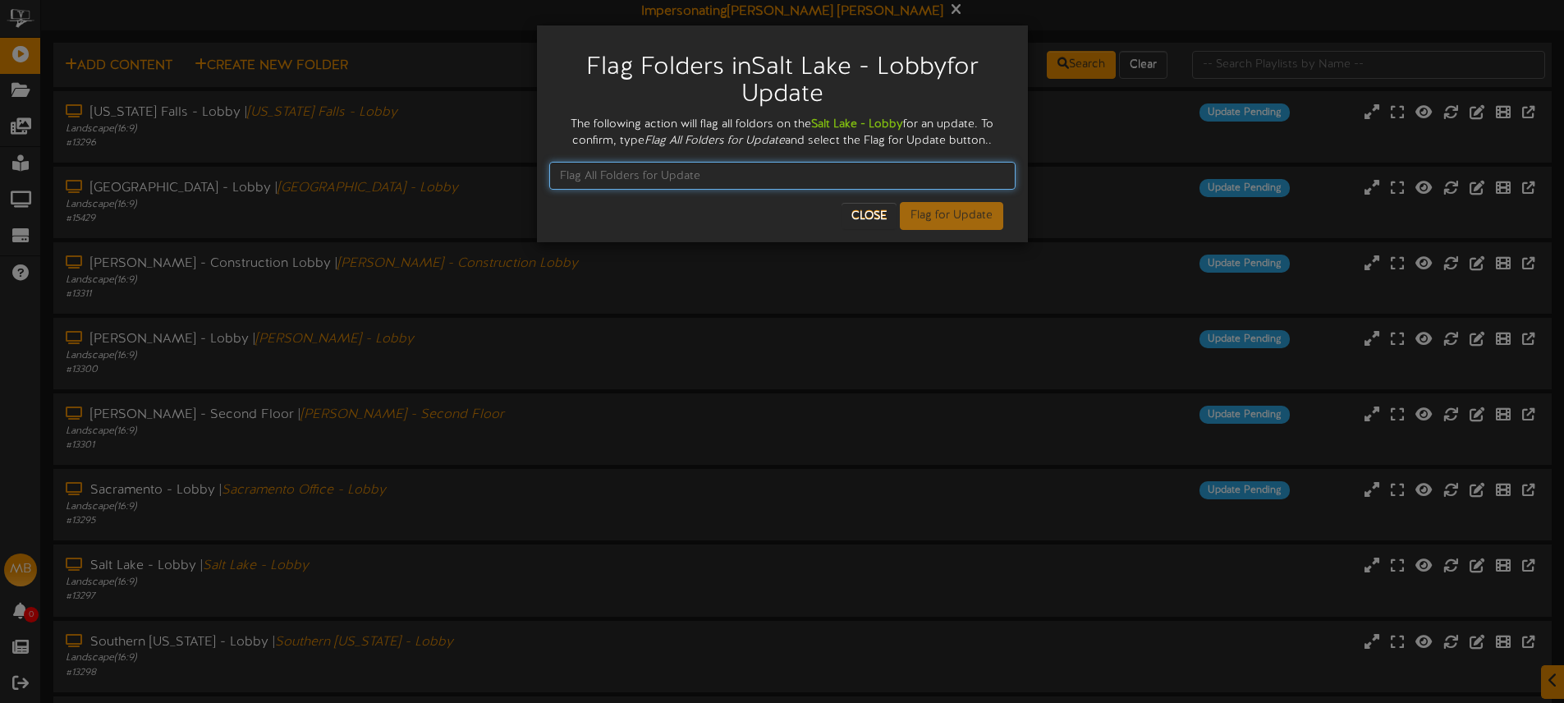
paste input "Flag All Folders for Update"
type input "Flag All Folders for Update"
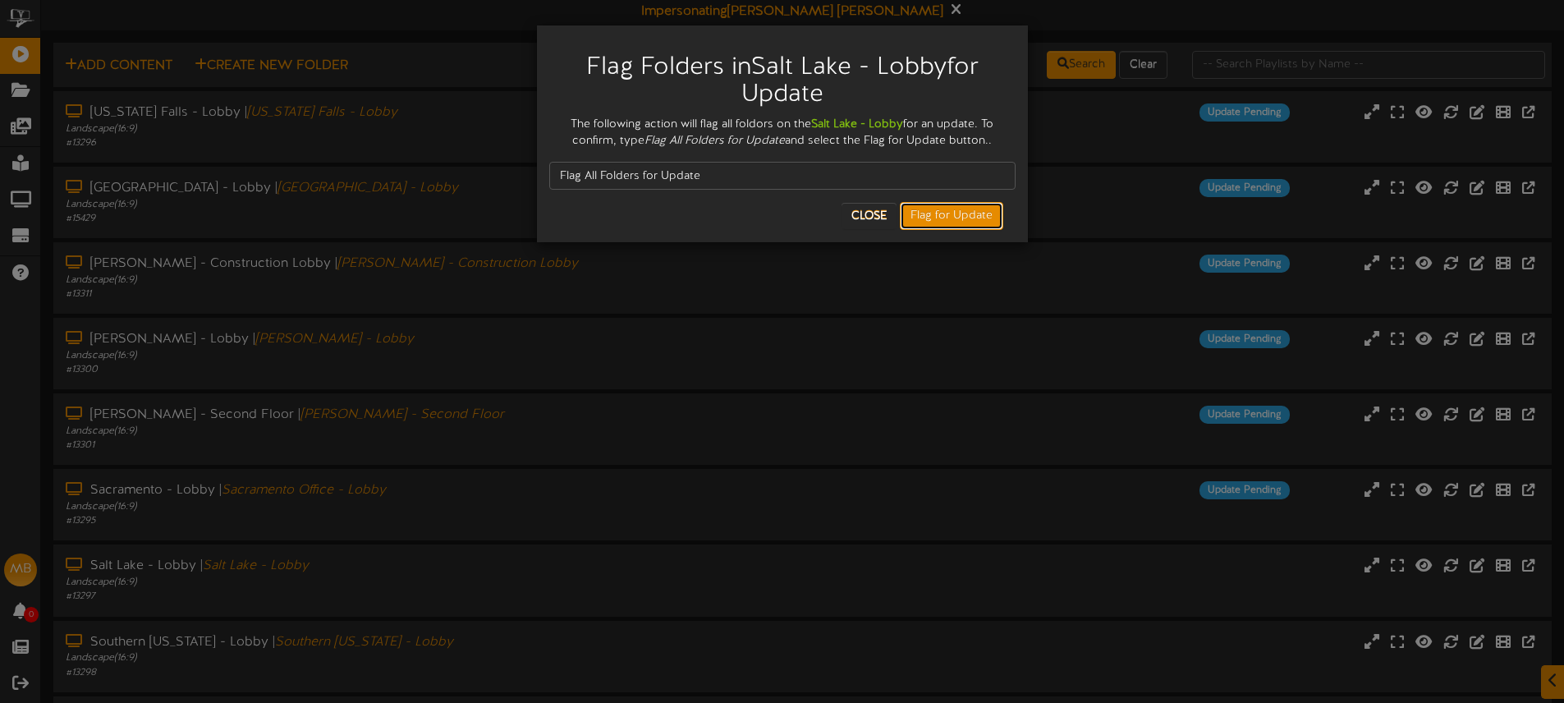
click at [958, 217] on button "Flag for Update" at bounding box center [951, 216] width 103 height 28
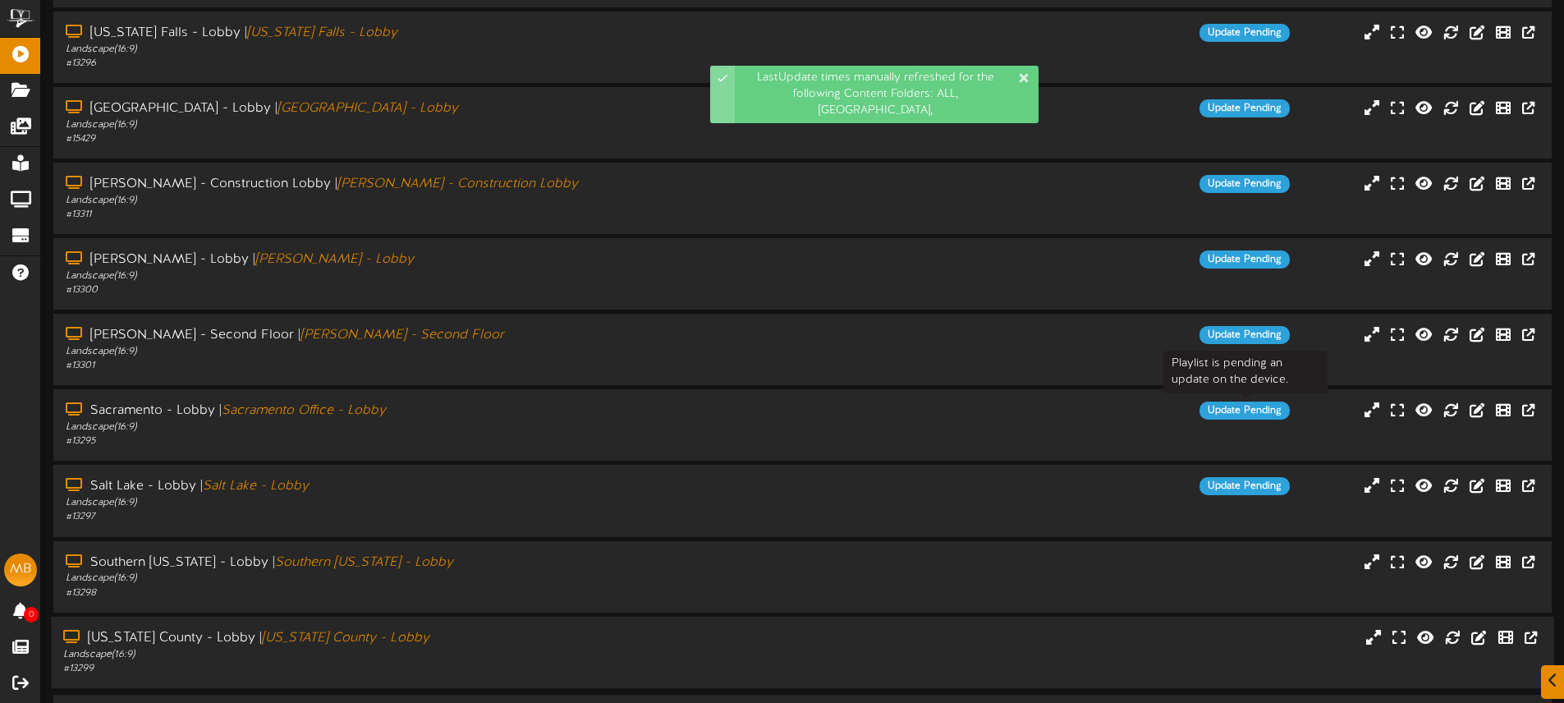
scroll to position [100, 0]
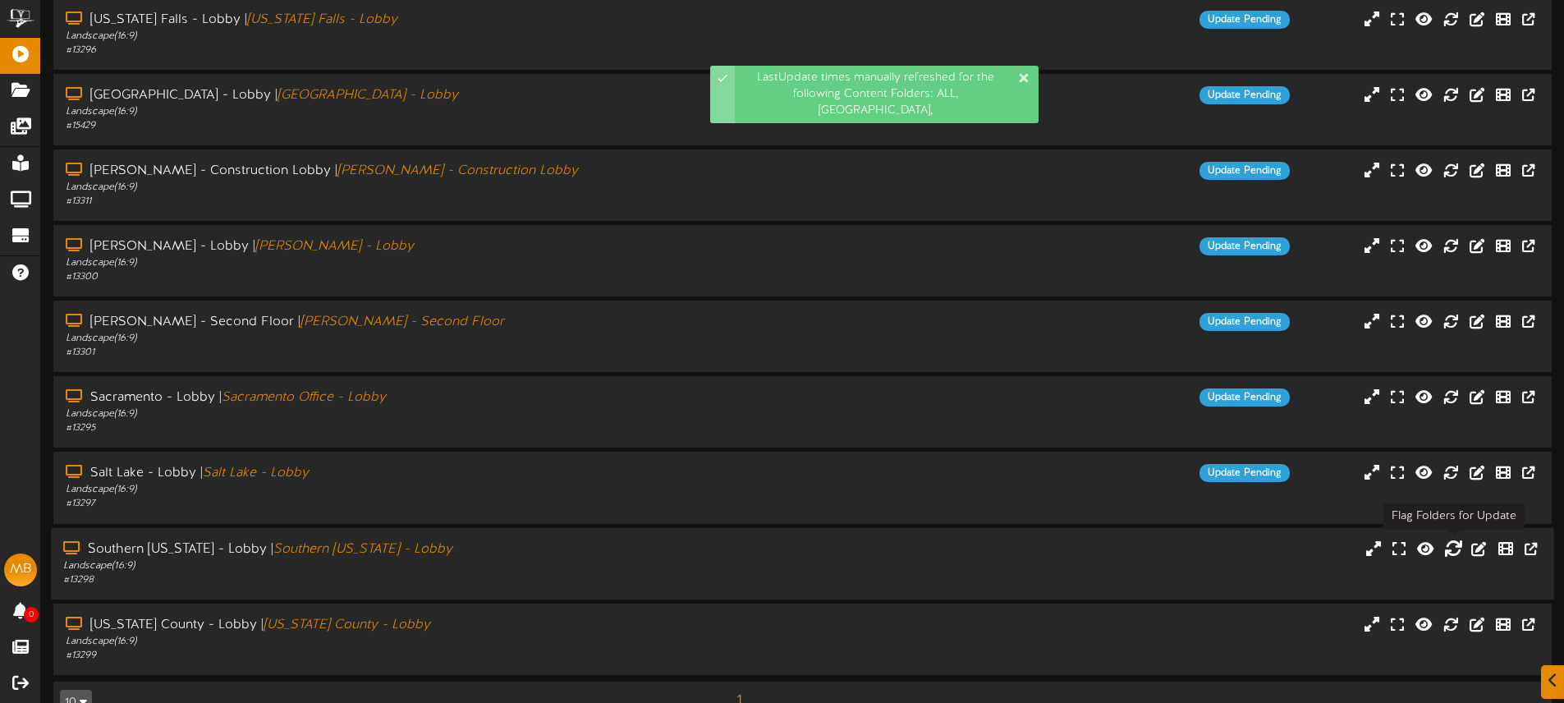
click at [1450, 547] on icon at bounding box center [1453, 547] width 18 height 18
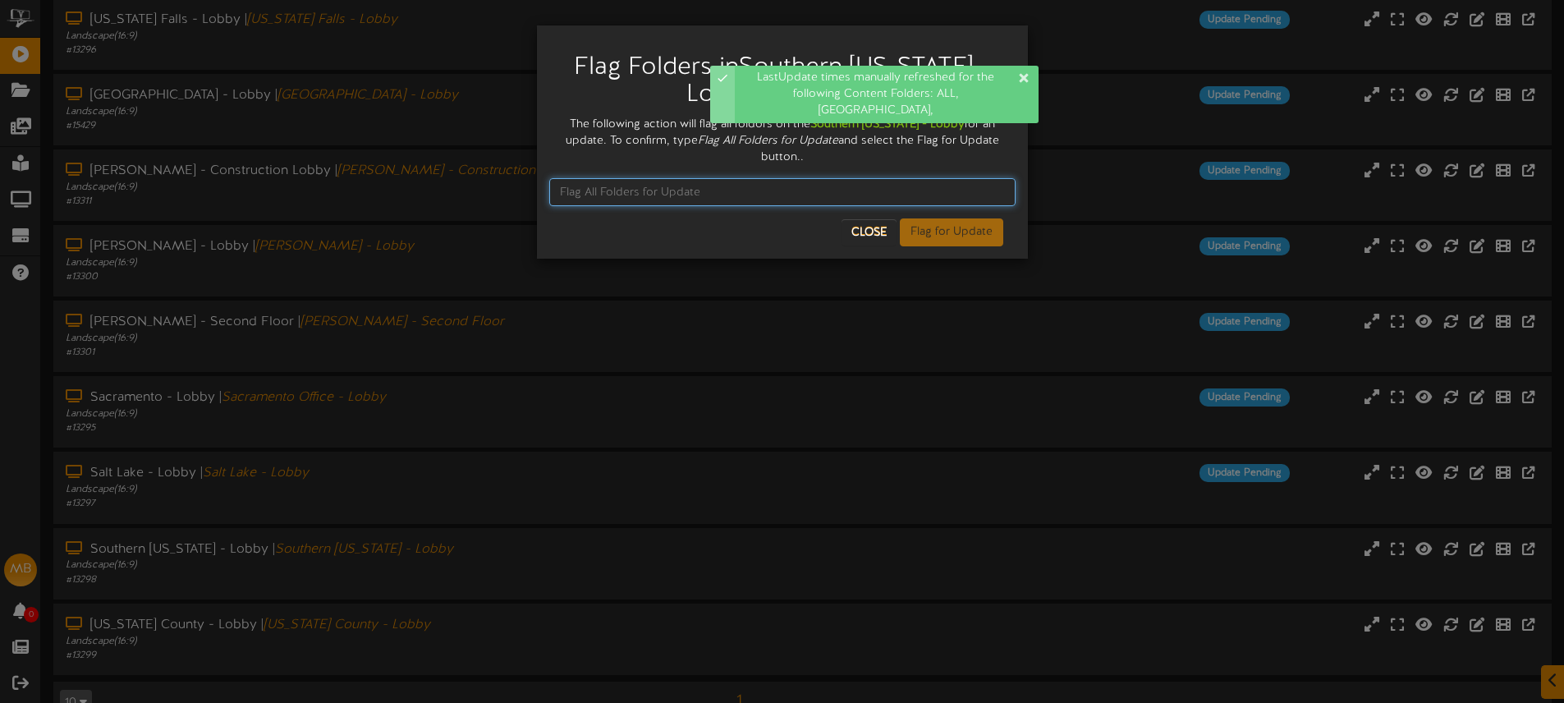
click at [606, 190] on input "text" at bounding box center [782, 192] width 466 height 28
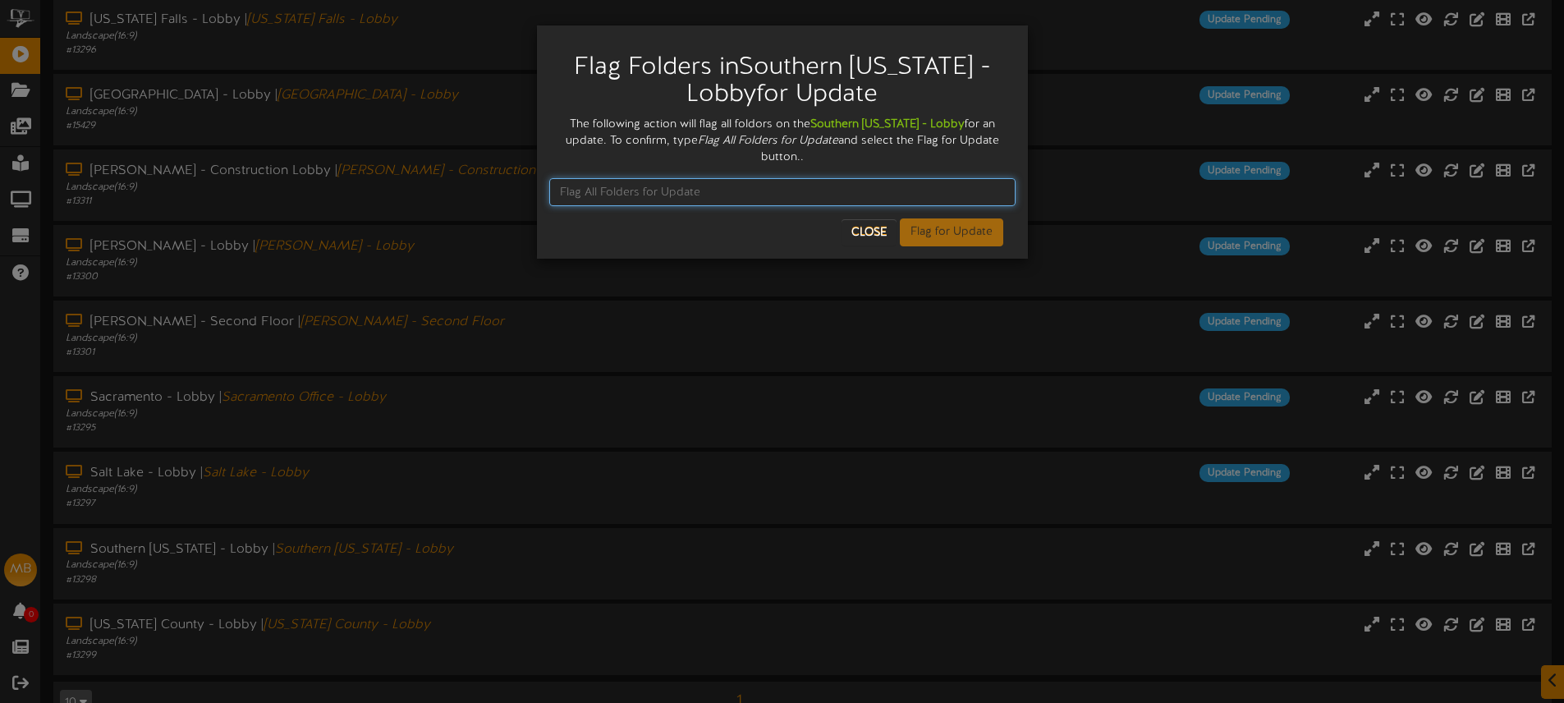
paste input "Flag All Folders for Update"
type input "Flag All Folders for Update"
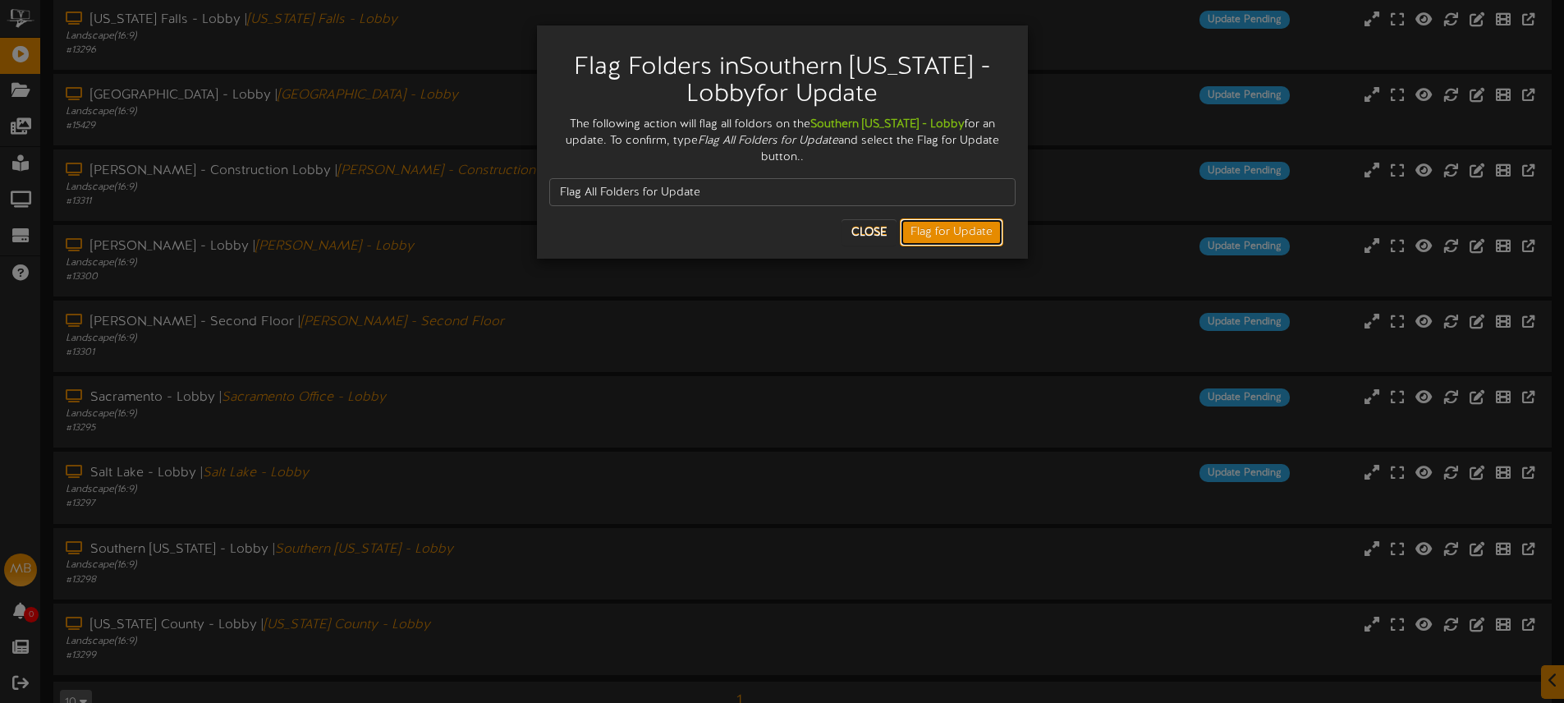
drag, startPoint x: 960, startPoint y: 238, endPoint x: 944, endPoint y: 229, distance: 18.0
click at [960, 238] on button "Flag for Update" at bounding box center [951, 232] width 103 height 28
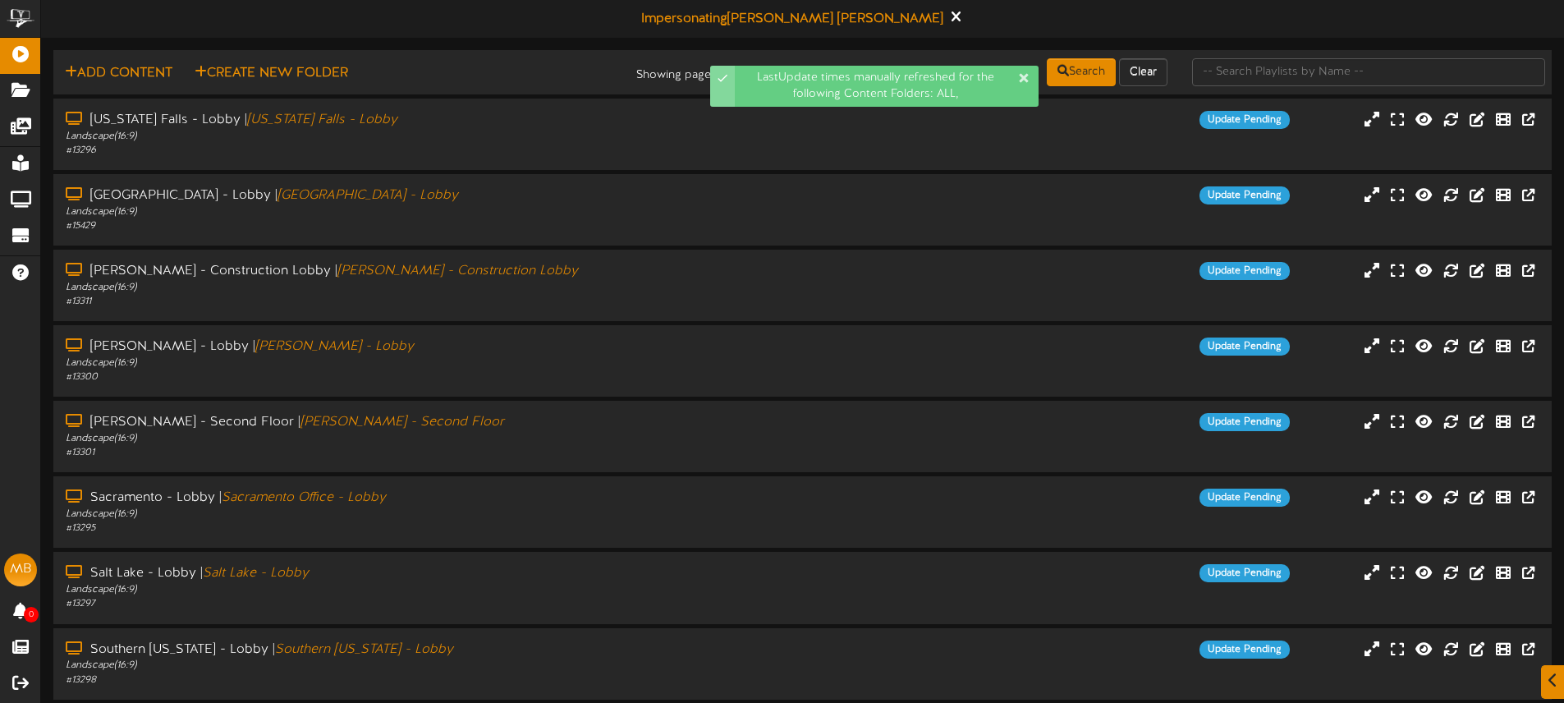
scroll to position [138, 0]
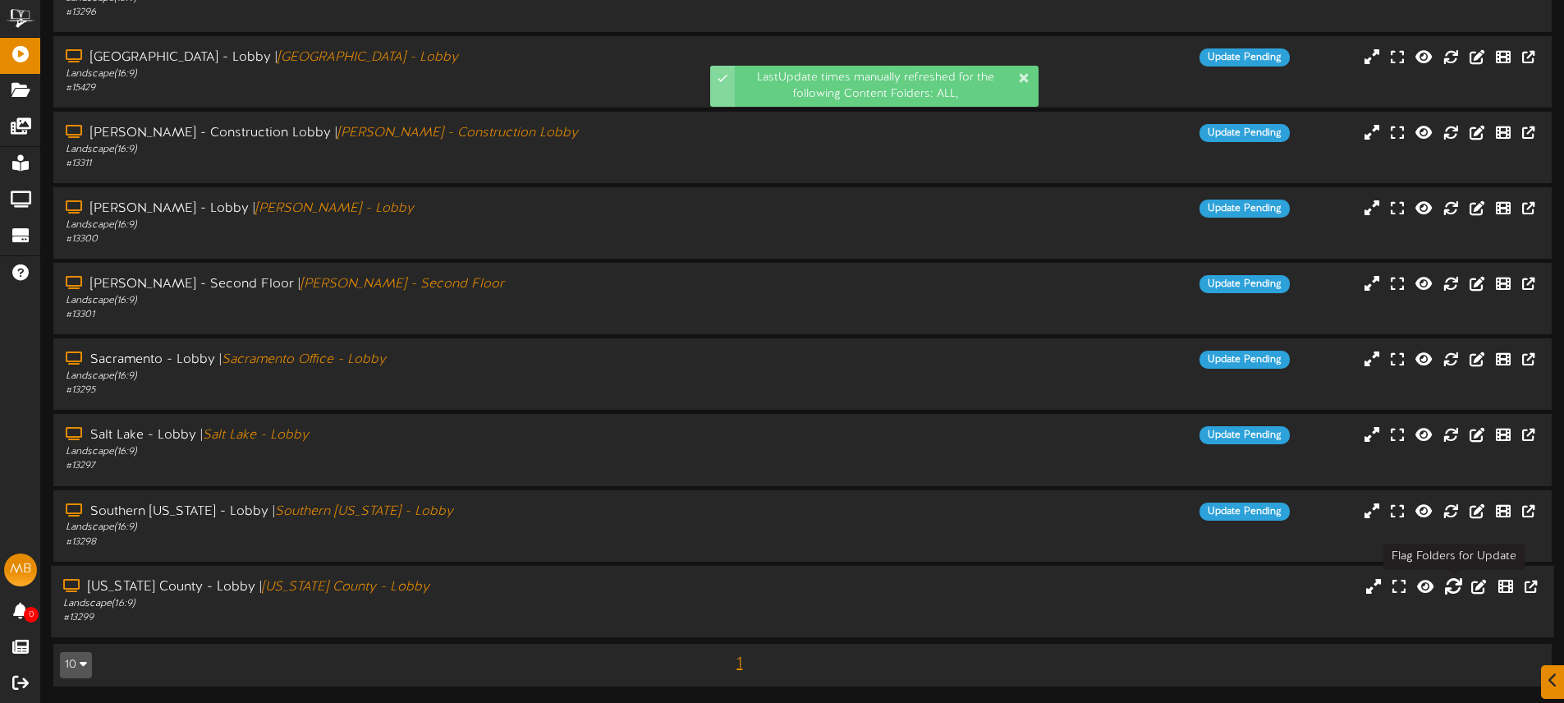
click at [1450, 589] on icon at bounding box center [1453, 585] width 18 height 18
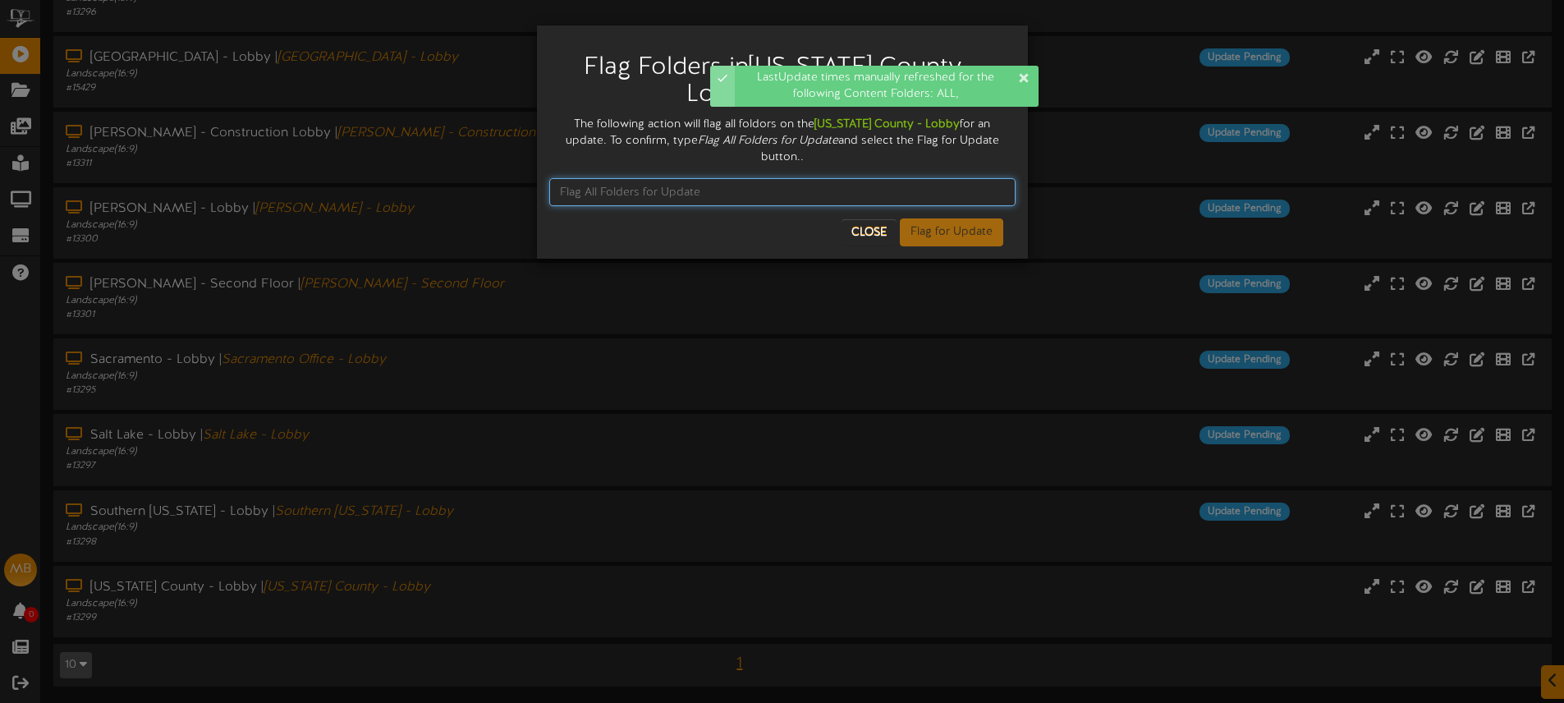
click at [721, 178] on input "text" at bounding box center [782, 192] width 466 height 28
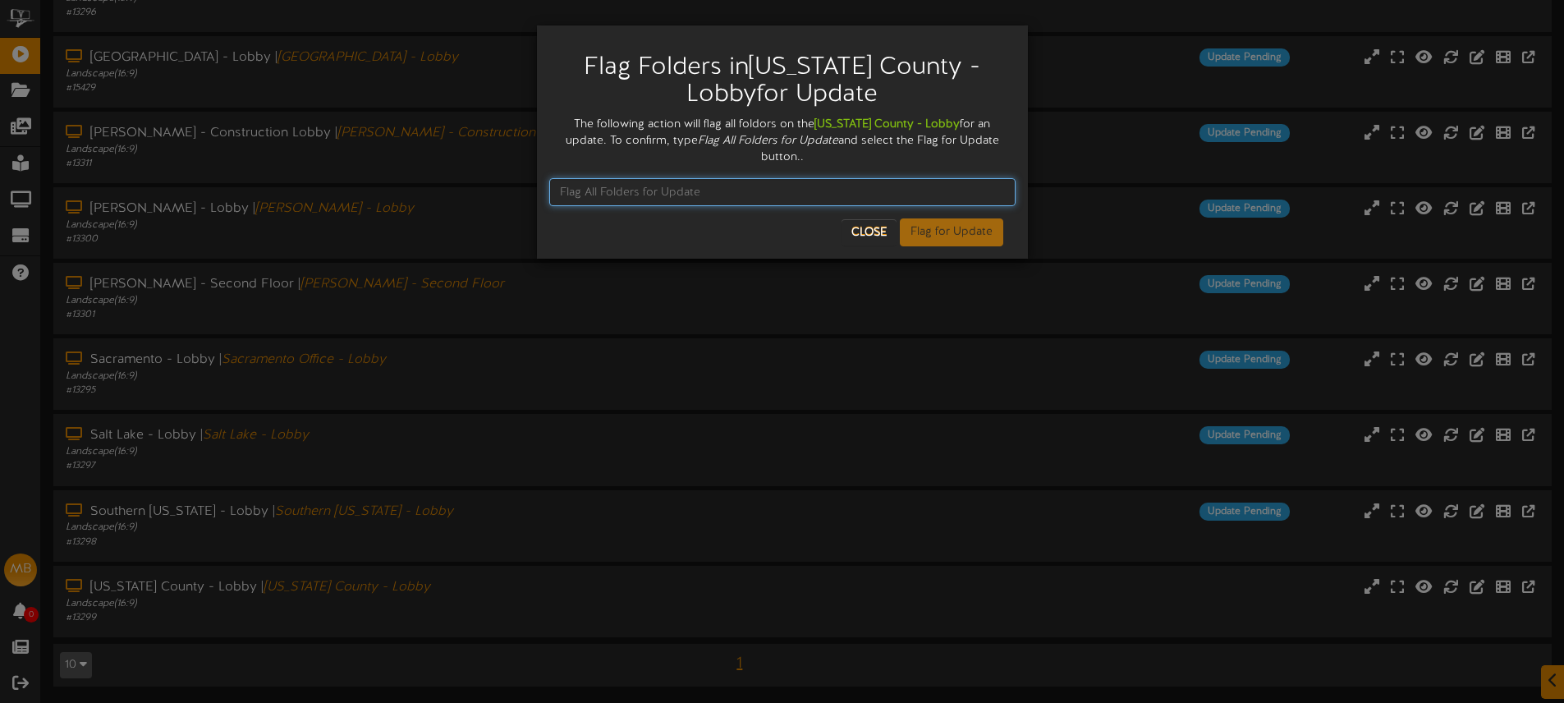
paste input "Flag All Folders for Update"
type input "Flag All Folders for Update"
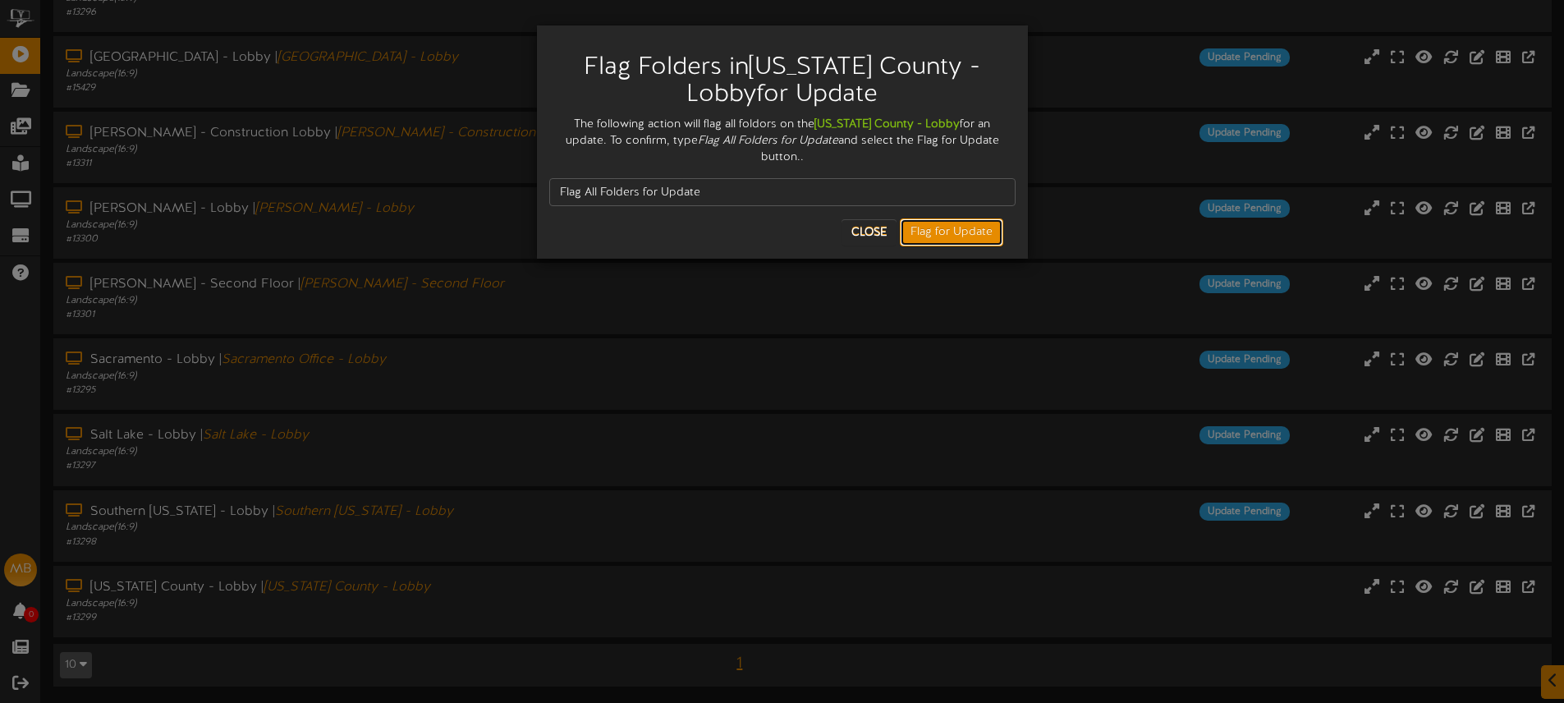
click at [960, 219] on button "Flag for Update" at bounding box center [951, 232] width 103 height 28
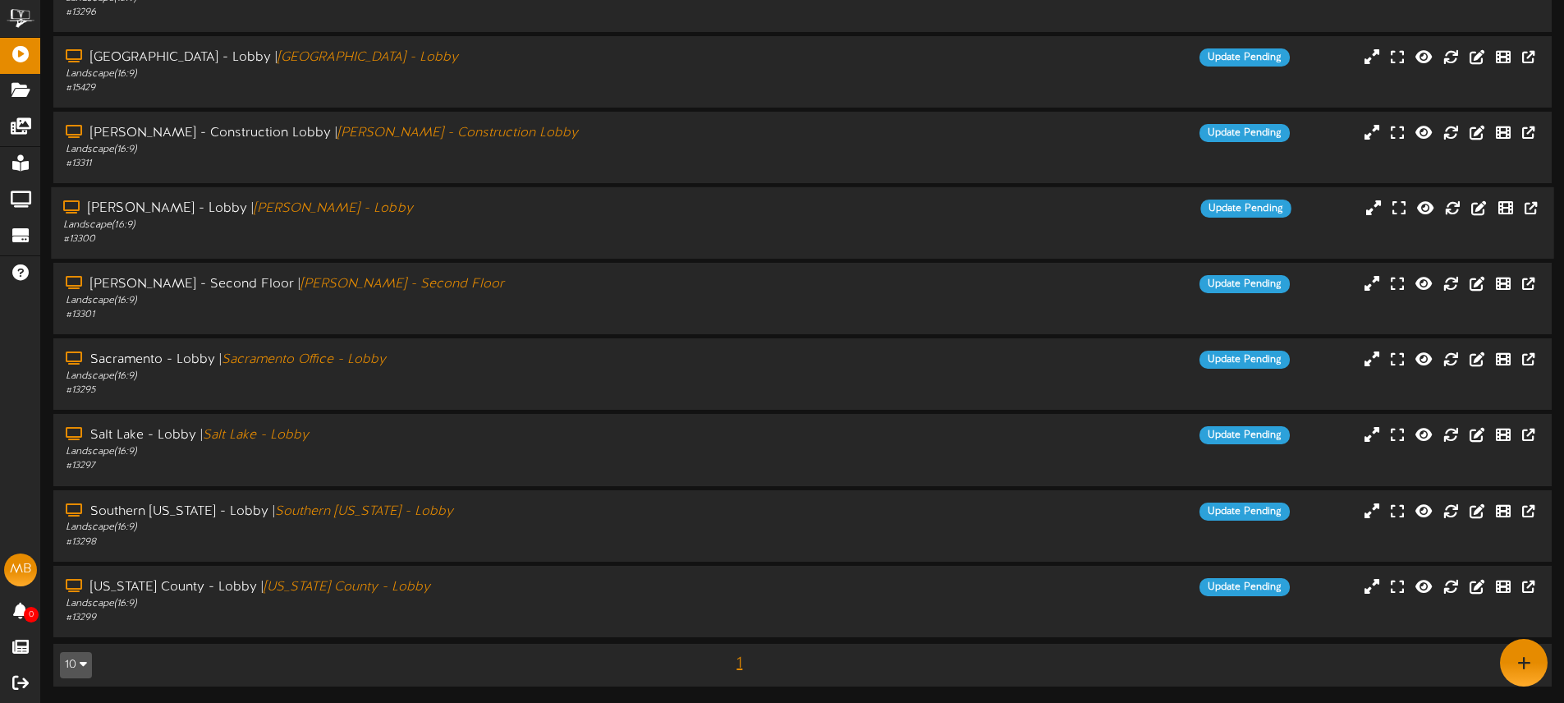
scroll to position [0, 0]
